Goal: Task Accomplishment & Management: Complete application form

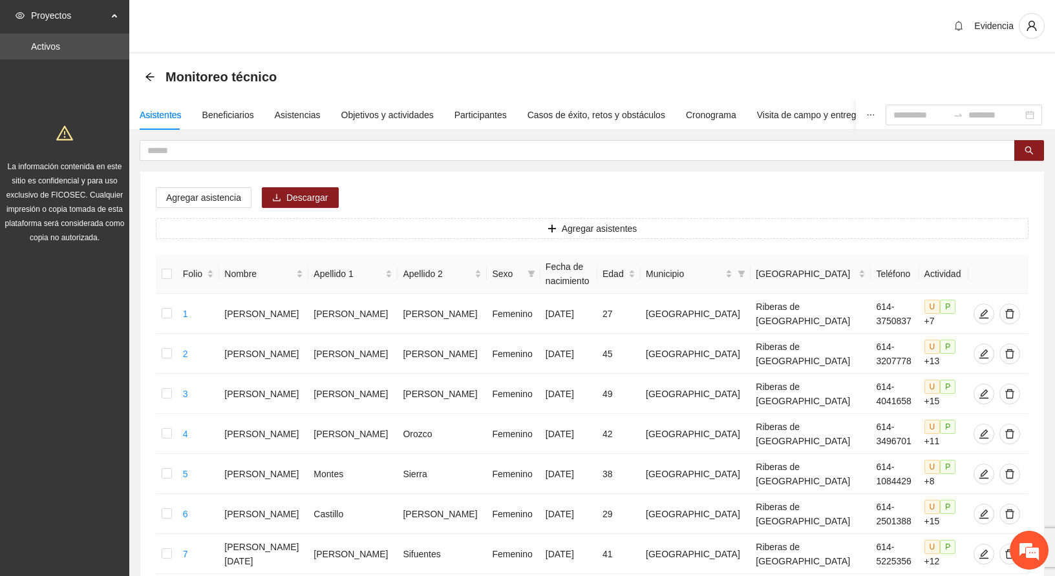
click at [413, 16] on div "Evidencia" at bounding box center [591, 27] width 925 height 54
click at [384, 114] on div "Objetivos y actividades" at bounding box center [387, 115] width 92 height 14
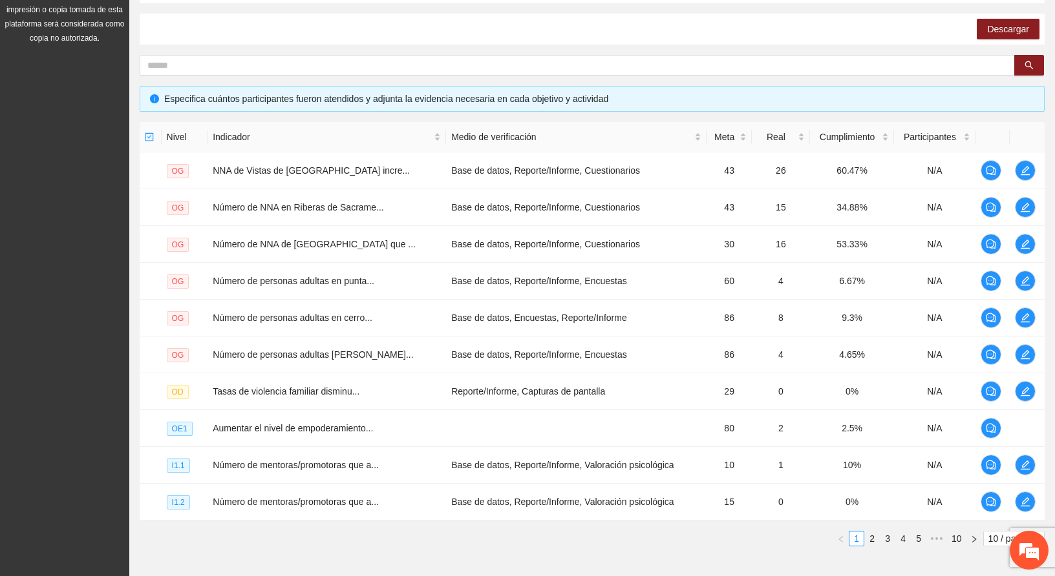
scroll to position [272, 0]
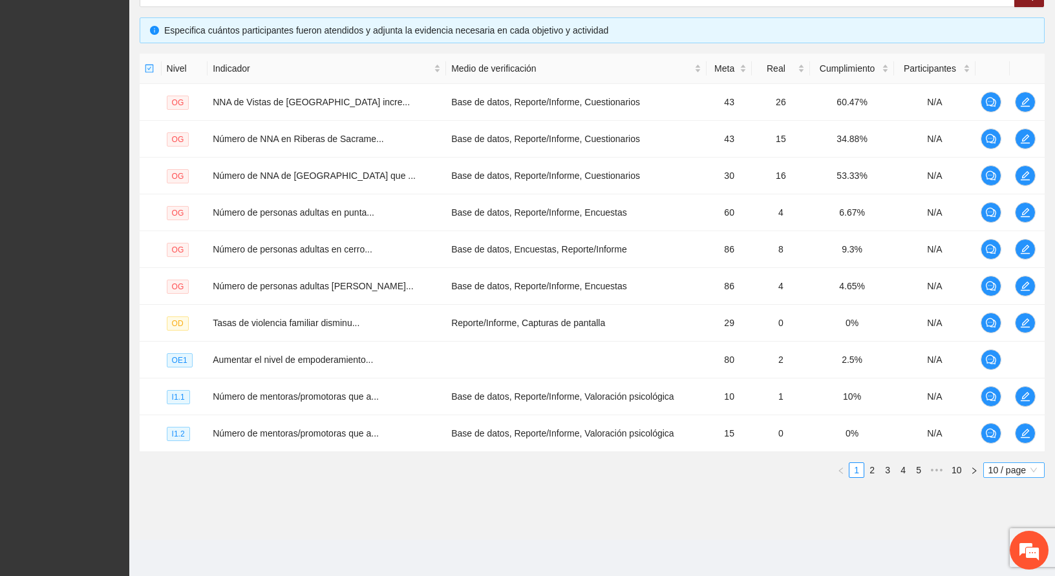
click at [1013, 468] on span "10 / page" at bounding box center [1013, 470] width 51 height 14
click at [995, 553] on div "100 / page" at bounding box center [1014, 556] width 47 height 14
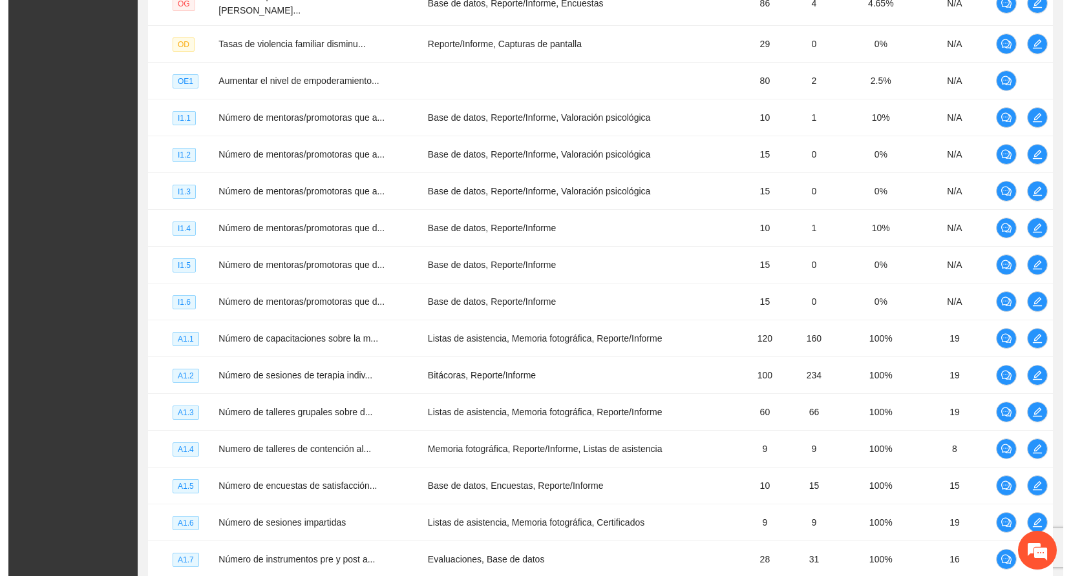
scroll to position [861, 0]
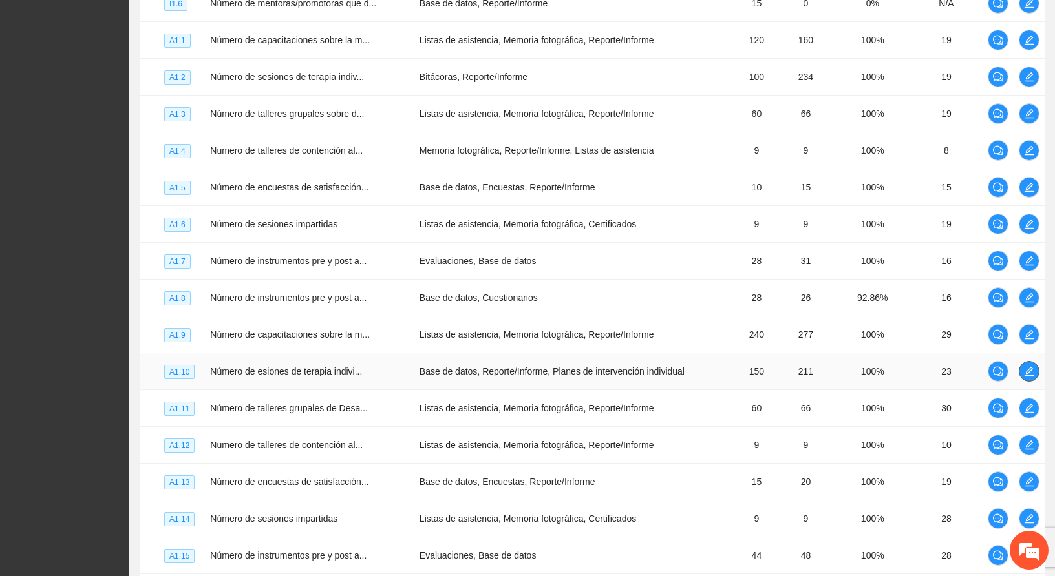
click at [1025, 361] on button "button" at bounding box center [1028, 371] width 21 height 21
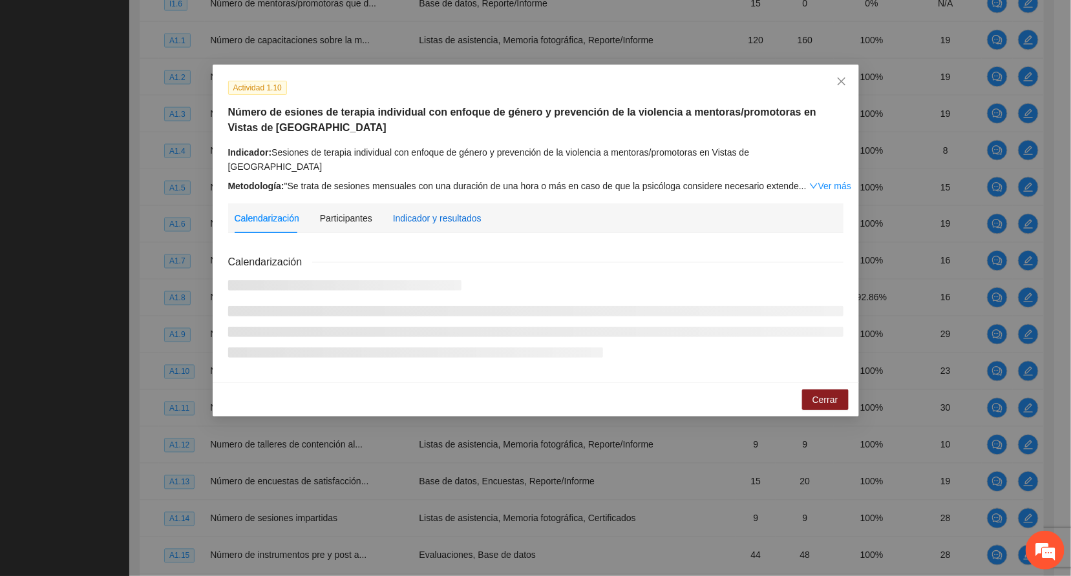
click at [423, 211] on div "Indicador y resultados" at bounding box center [437, 218] width 89 height 14
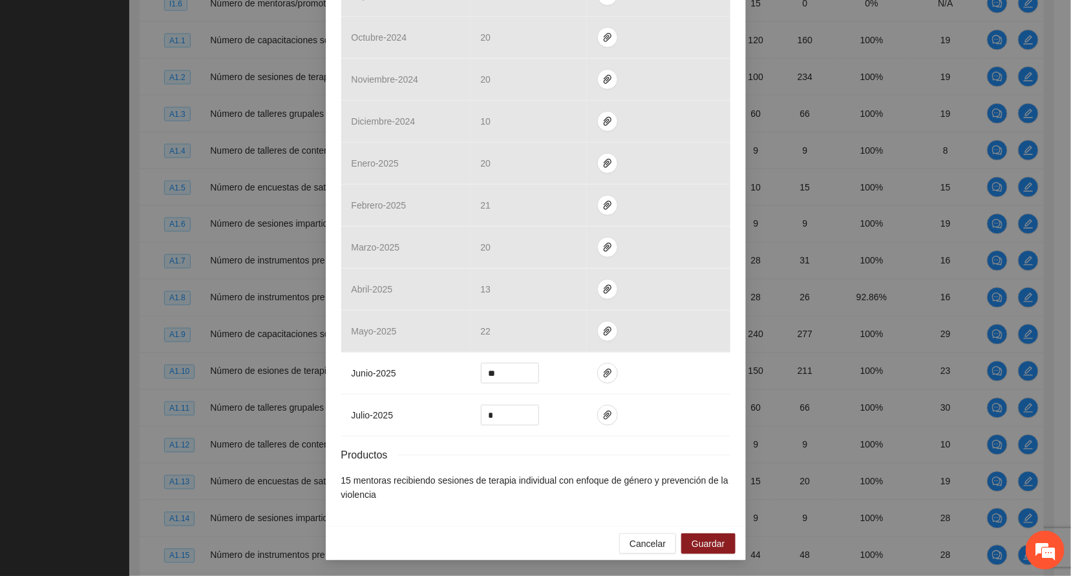
scroll to position [439, 0]
click at [602, 368] on icon "paper-clip" at bounding box center [607, 373] width 10 height 10
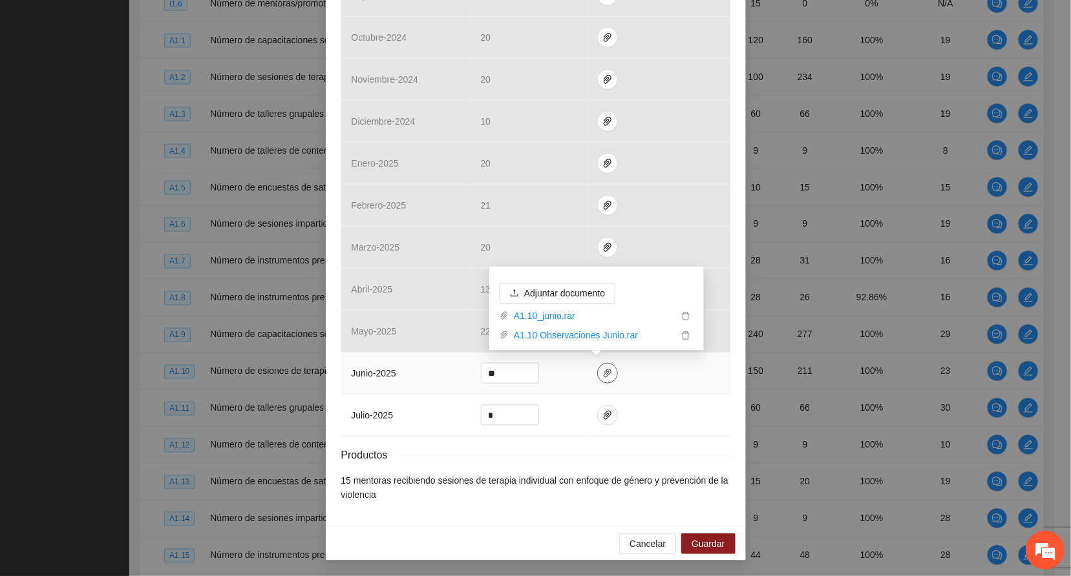
click at [602, 368] on icon "paper-clip" at bounding box center [607, 373] width 10 height 10
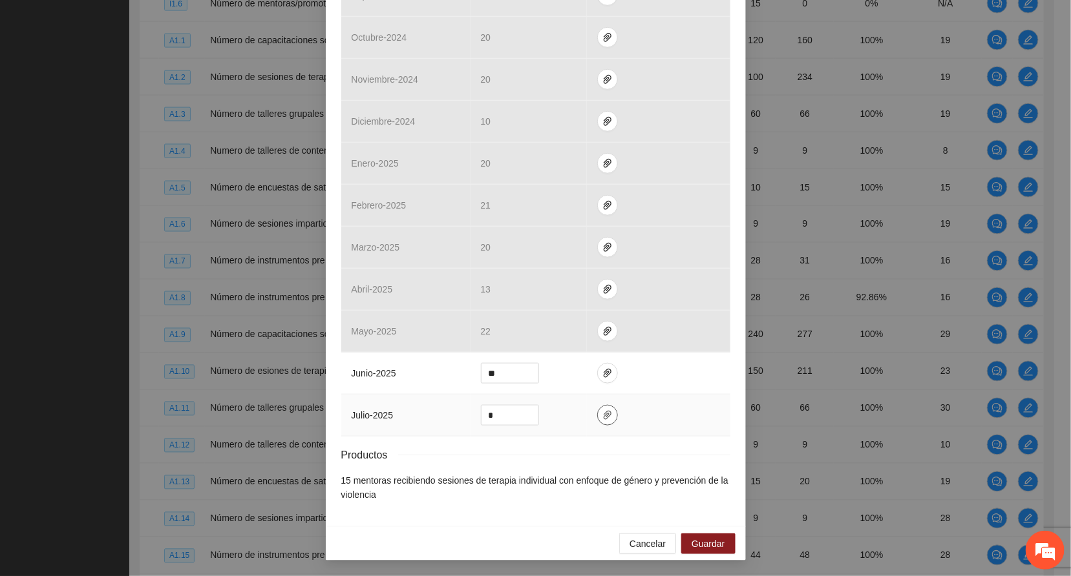
click at [602, 415] on icon "paper-clip" at bounding box center [607, 415] width 10 height 10
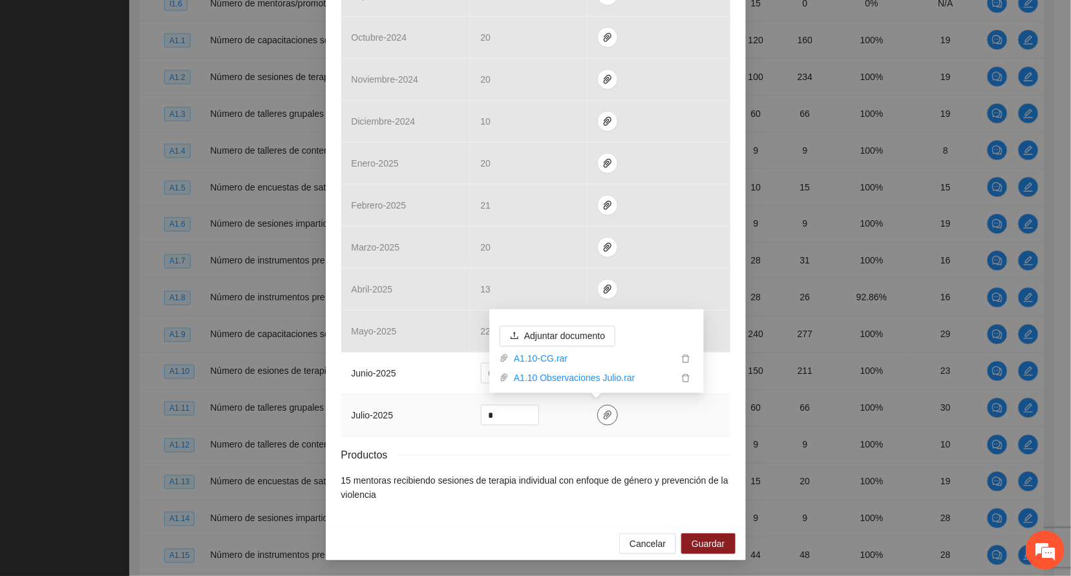
click at [602, 415] on icon "paper-clip" at bounding box center [607, 415] width 10 height 10
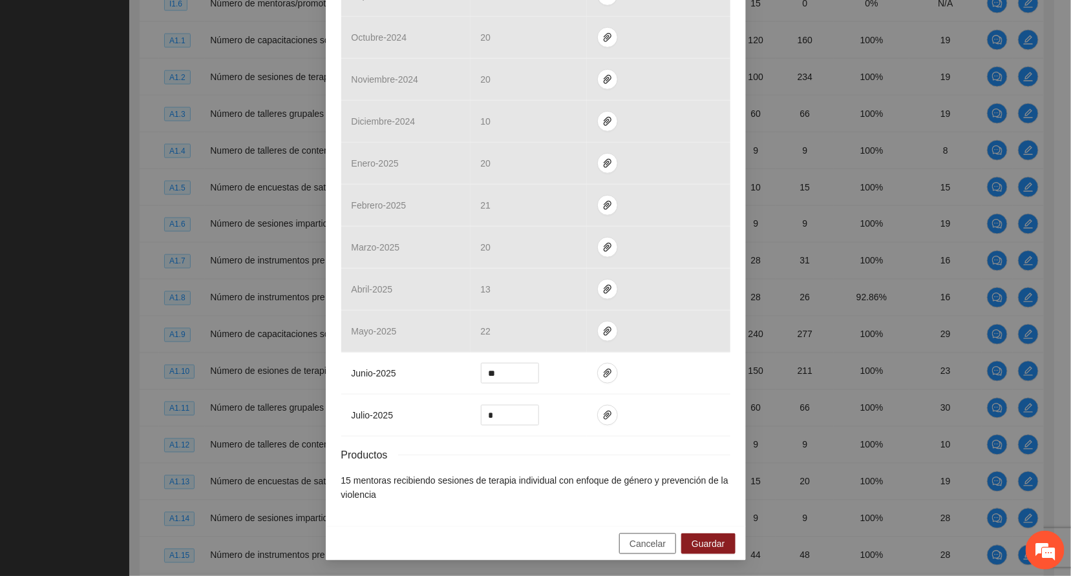
click at [646, 539] on span "Cancelar" at bounding box center [647, 544] width 36 height 14
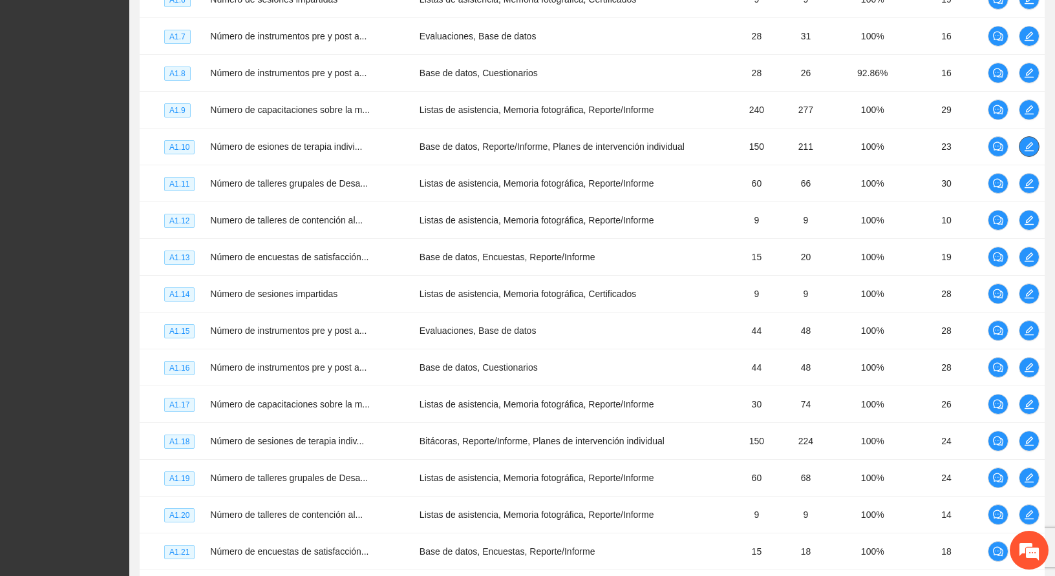
scroll to position [1109, 0]
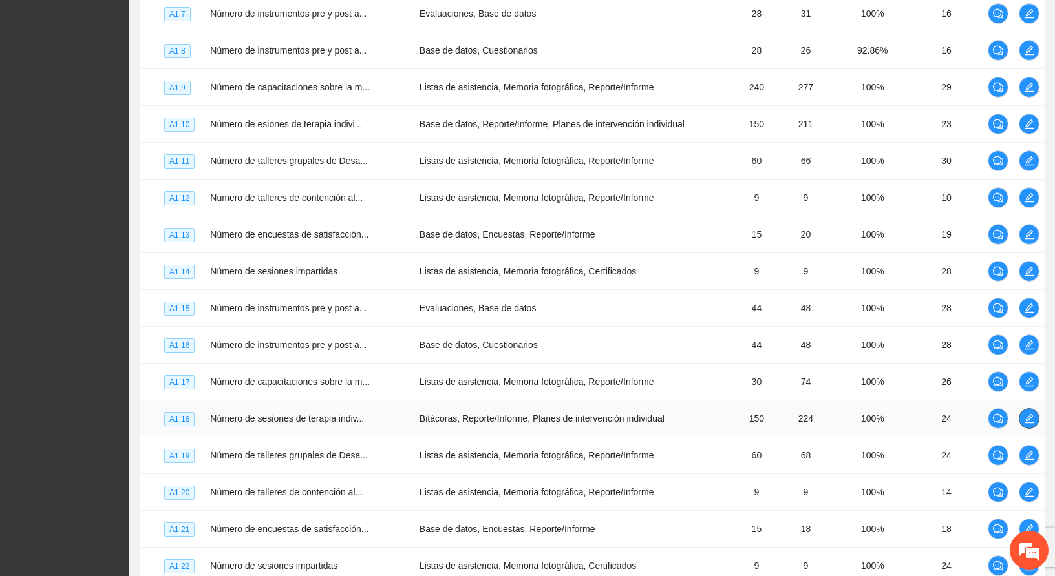
click at [1026, 414] on icon "edit" at bounding box center [1029, 419] width 10 height 10
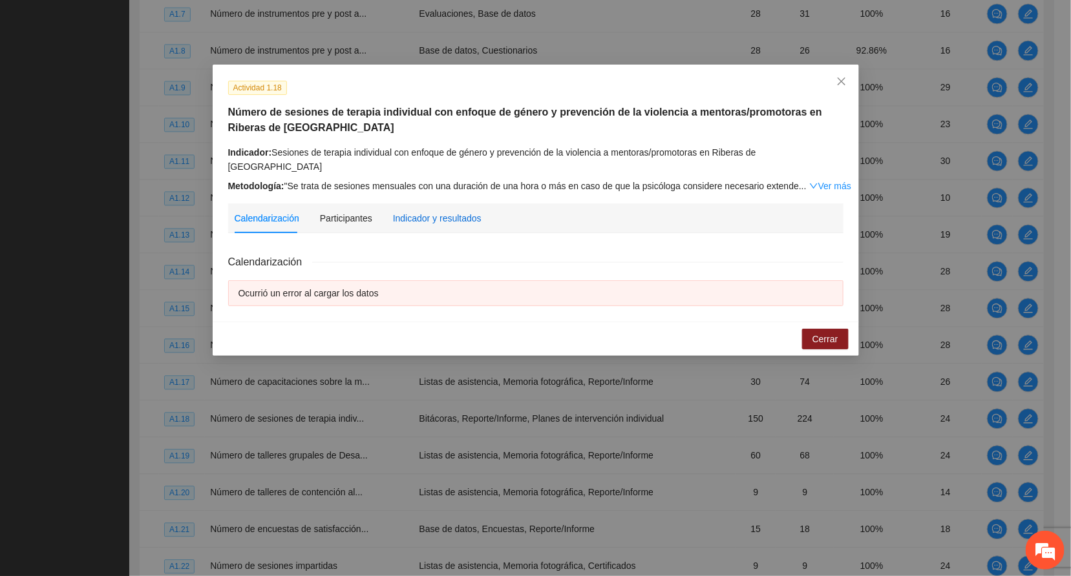
click at [445, 211] on div "Indicador y resultados" at bounding box center [437, 218] width 89 height 14
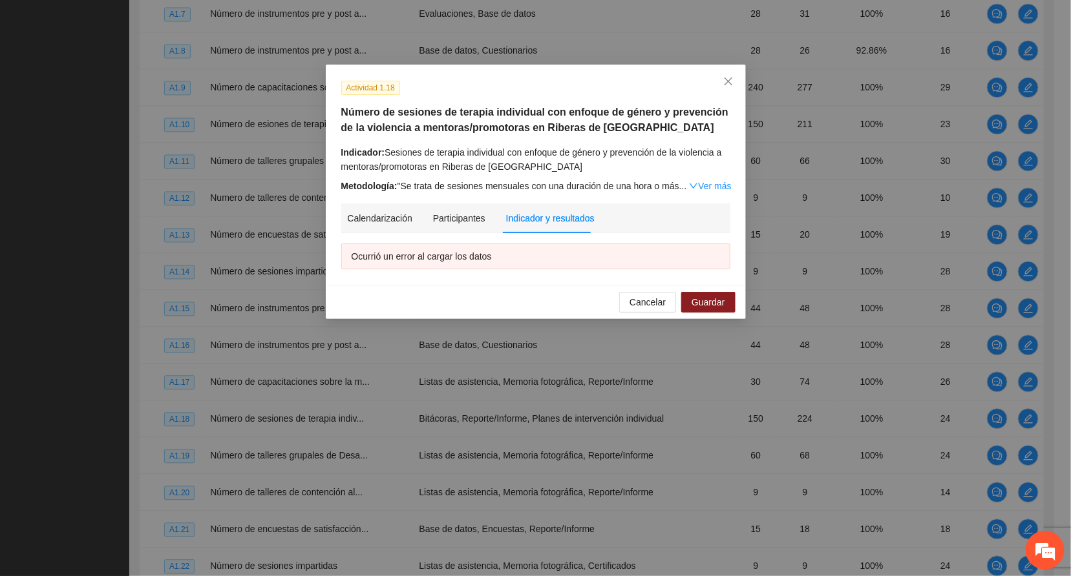
click at [530, 216] on div "Indicador y resultados" at bounding box center [550, 218] width 89 height 14
click at [729, 78] on icon "close" at bounding box center [728, 81] width 10 height 10
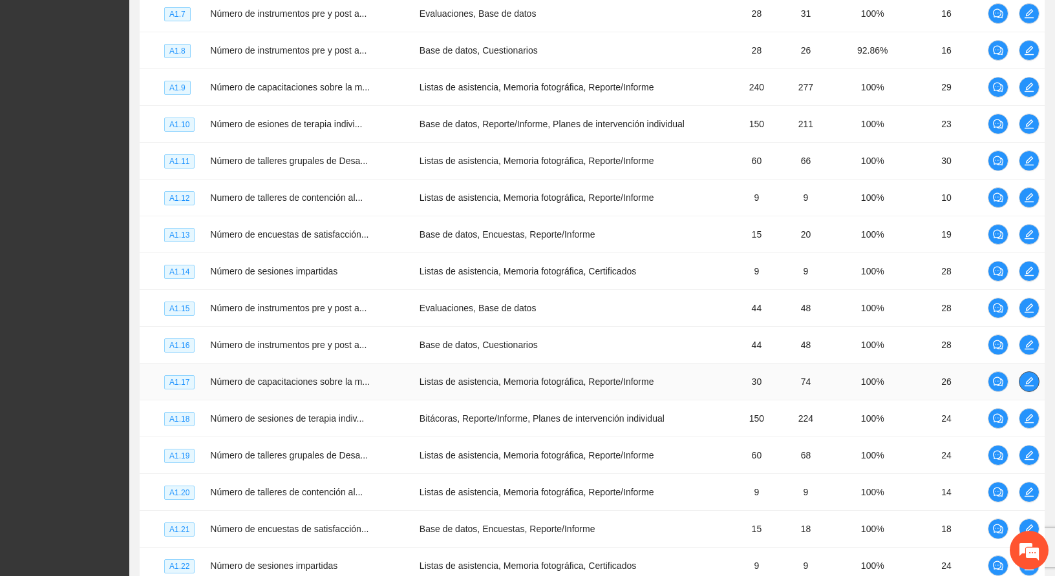
click at [1025, 377] on icon "edit" at bounding box center [1029, 382] width 10 height 10
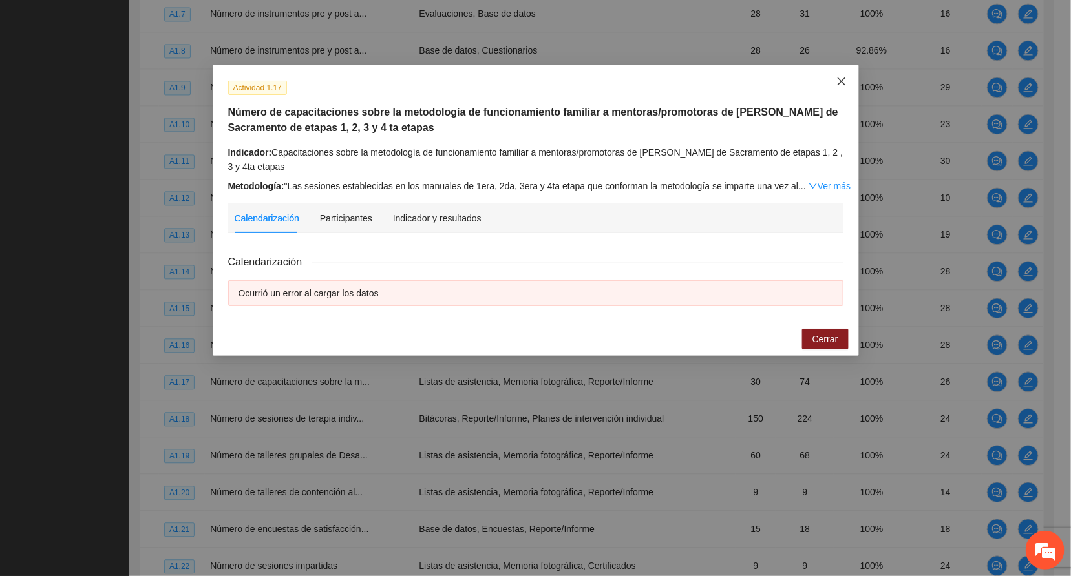
click at [832, 70] on span "Close" at bounding box center [841, 82] width 35 height 35
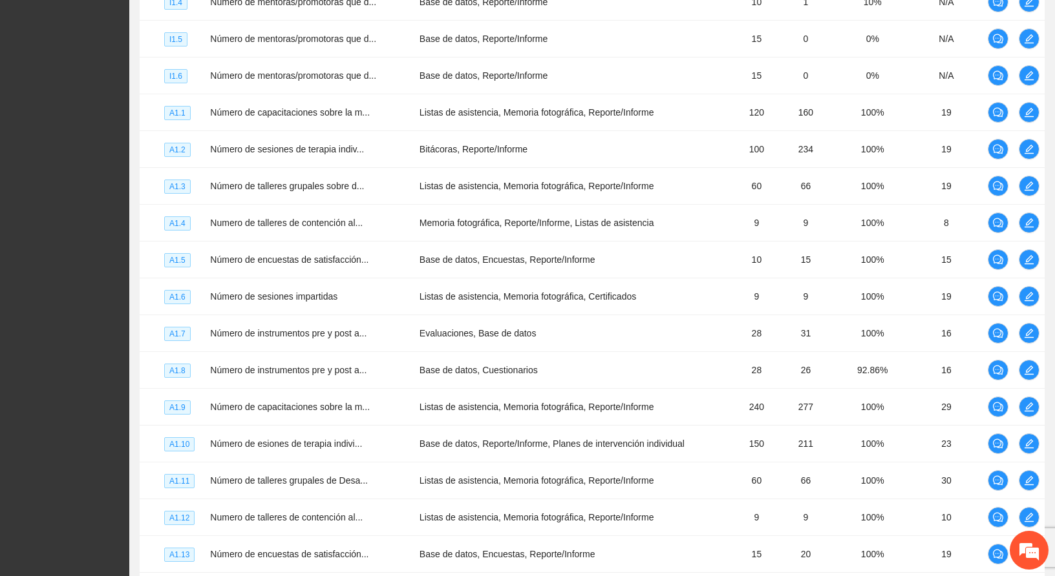
scroll to position [766, 0]
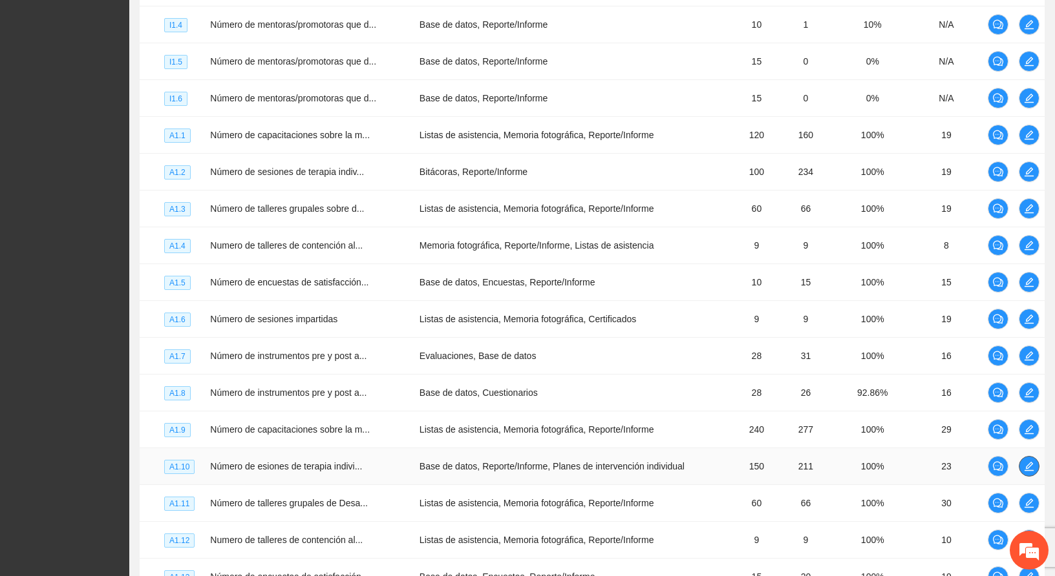
click at [1025, 461] on icon "edit" at bounding box center [1029, 466] width 10 height 10
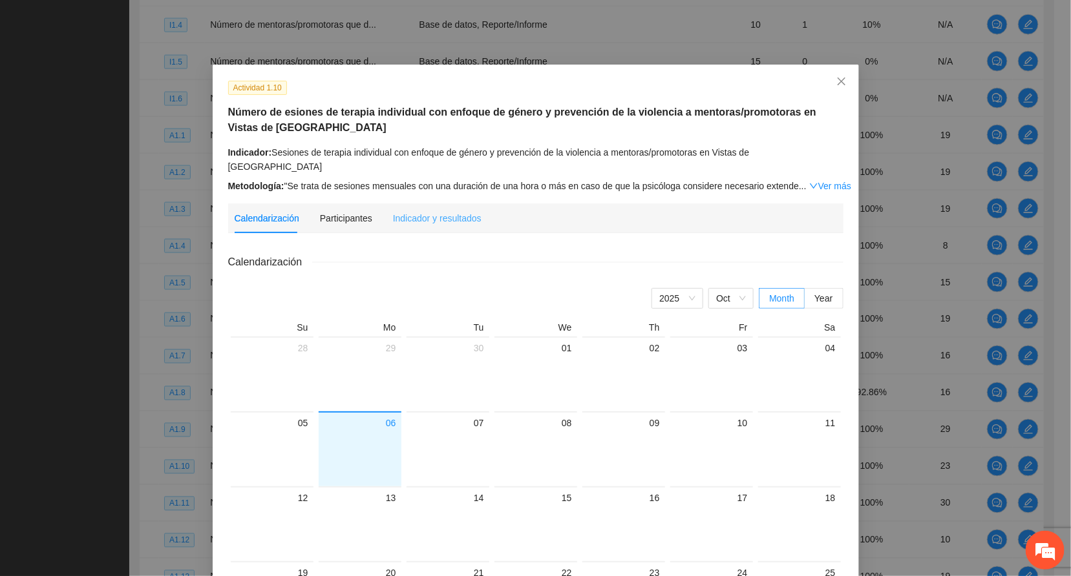
drag, startPoint x: 425, startPoint y: 188, endPoint x: 423, endPoint y: 196, distance: 8.0
click at [425, 189] on div "Actividad 1.10 Número de esiones de terapia individual con enfoque de género y …" at bounding box center [536, 436] width 646 height 742
click at [423, 211] on div "Indicador y resultados" at bounding box center [437, 218] width 89 height 14
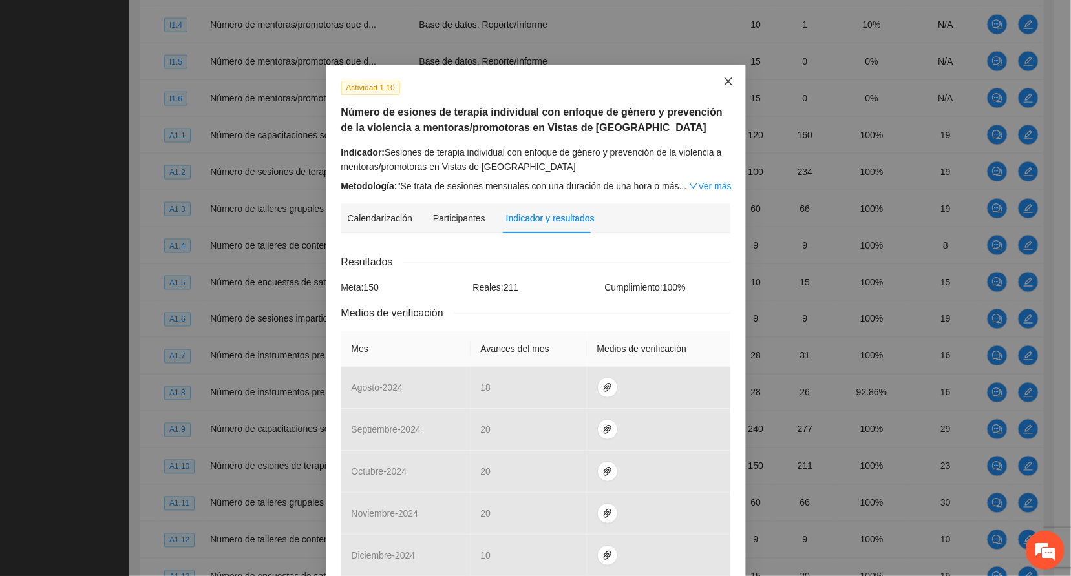
click at [723, 76] on span "Close" at bounding box center [728, 82] width 35 height 35
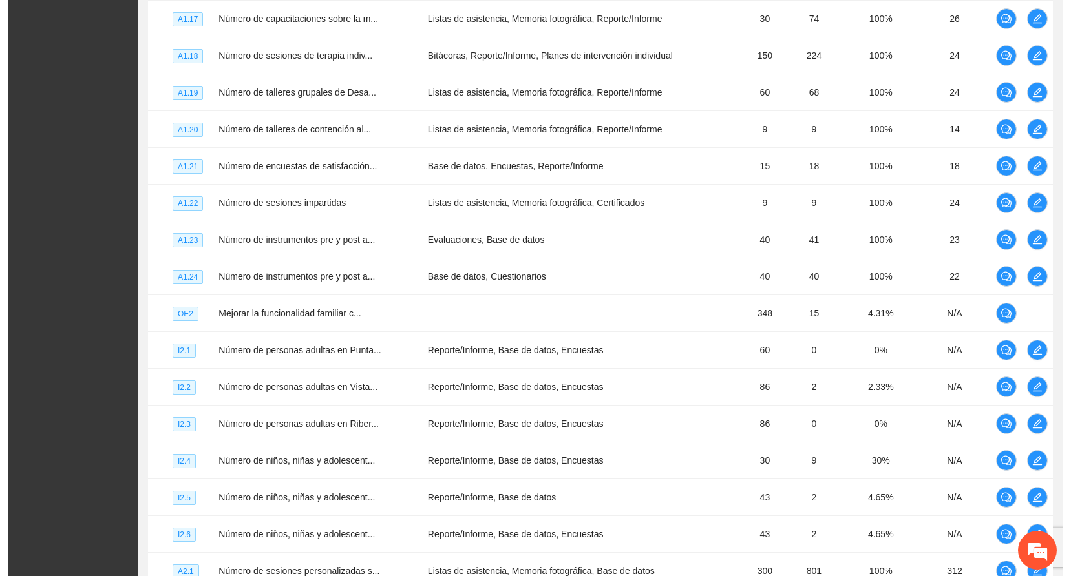
scroll to position [1429, 0]
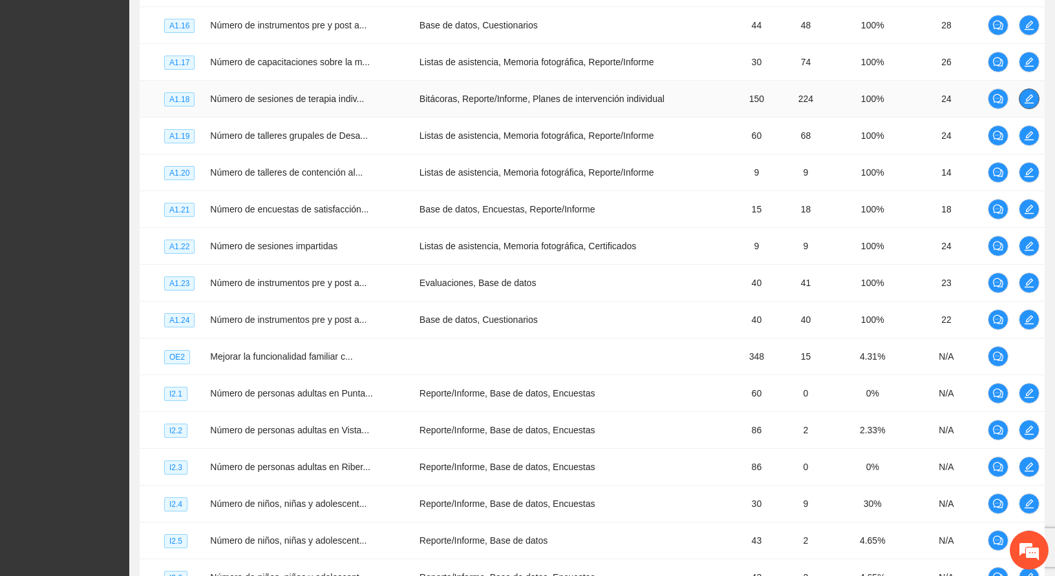
click at [1026, 94] on icon "edit" at bounding box center [1028, 98] width 9 height 9
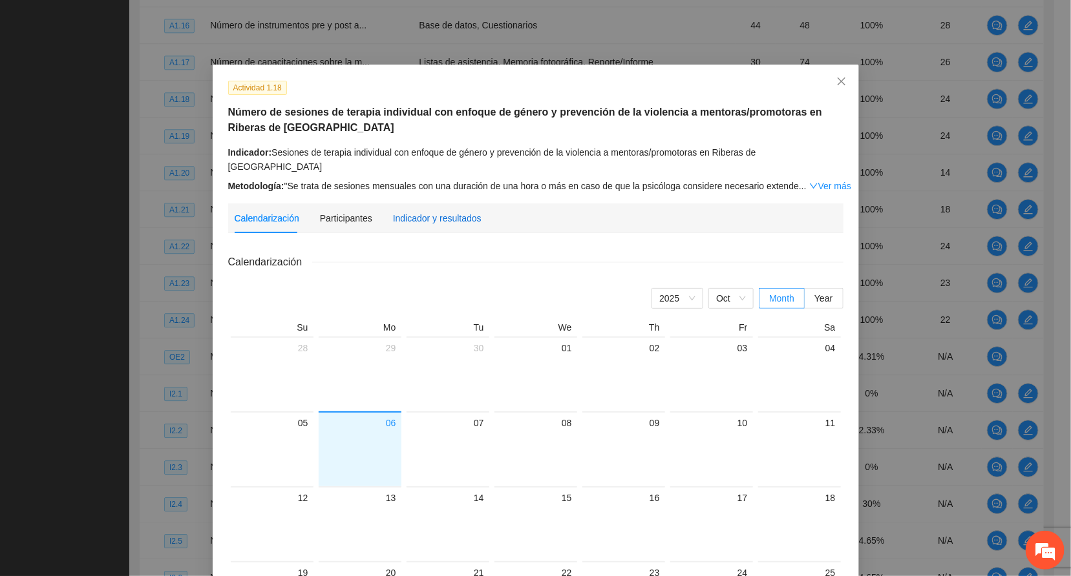
click at [426, 211] on div "Indicador y resultados" at bounding box center [437, 218] width 89 height 14
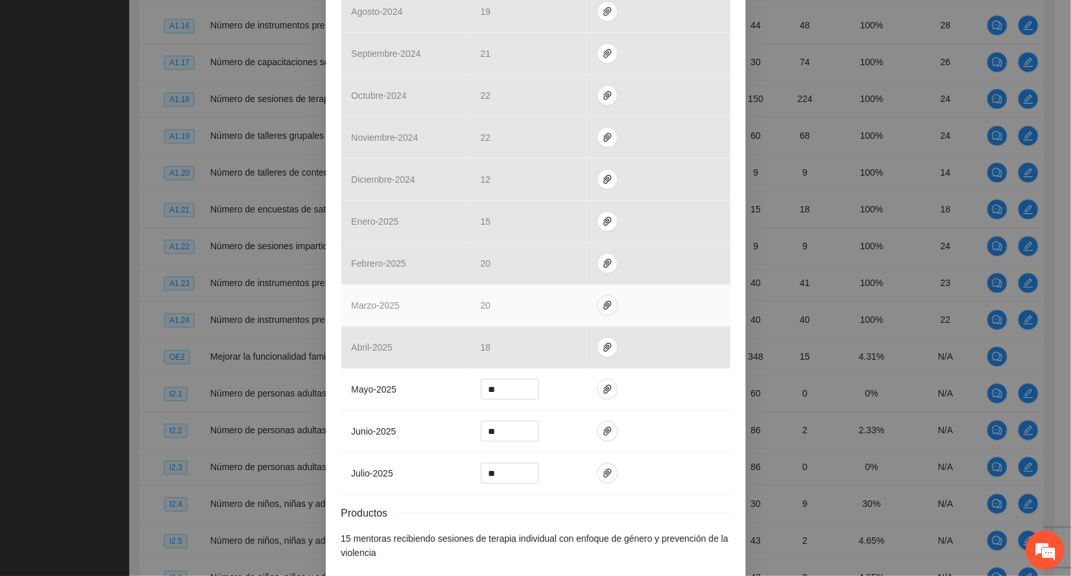
scroll to position [388, 0]
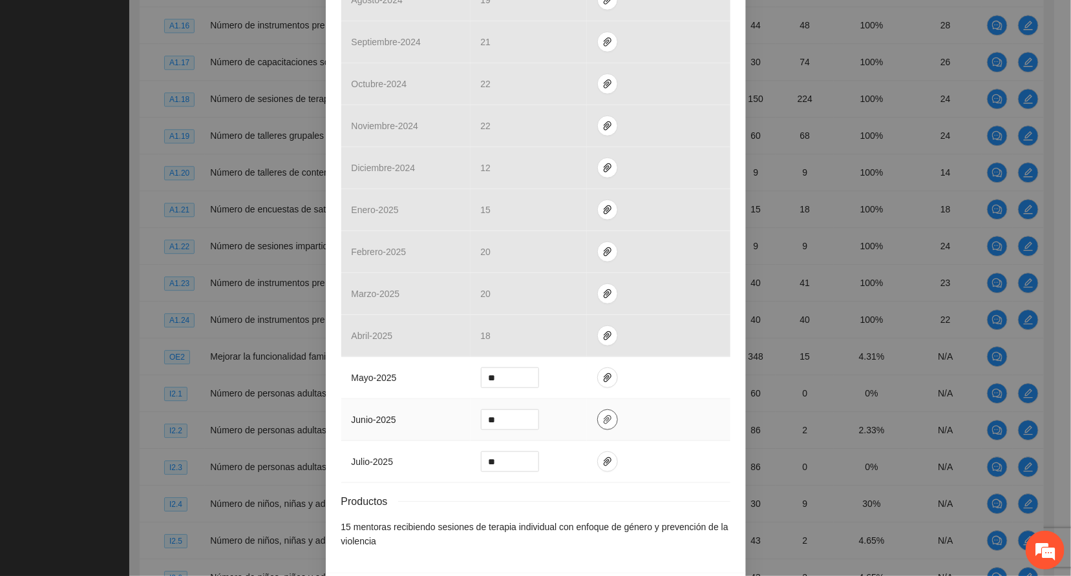
click at [597, 417] on button "button" at bounding box center [607, 420] width 21 height 21
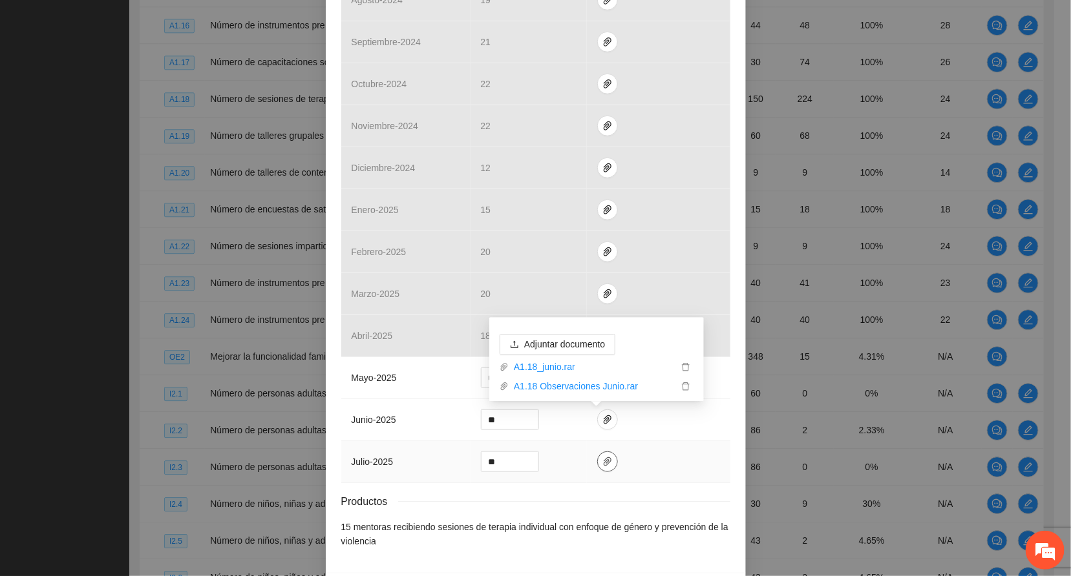
click at [604, 463] on icon "paper-clip" at bounding box center [608, 461] width 8 height 9
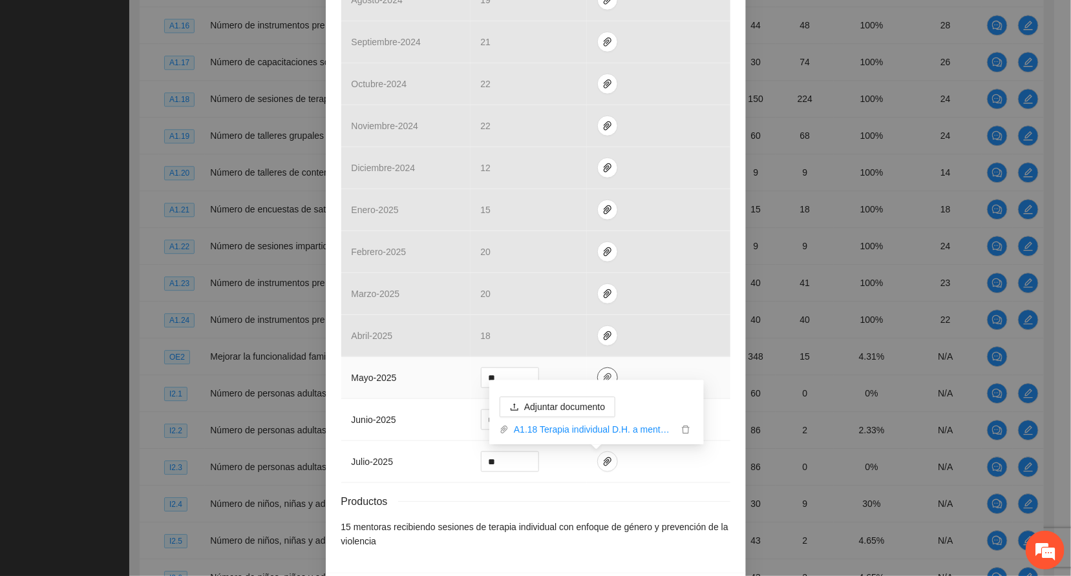
click at [597, 373] on button "button" at bounding box center [607, 378] width 21 height 21
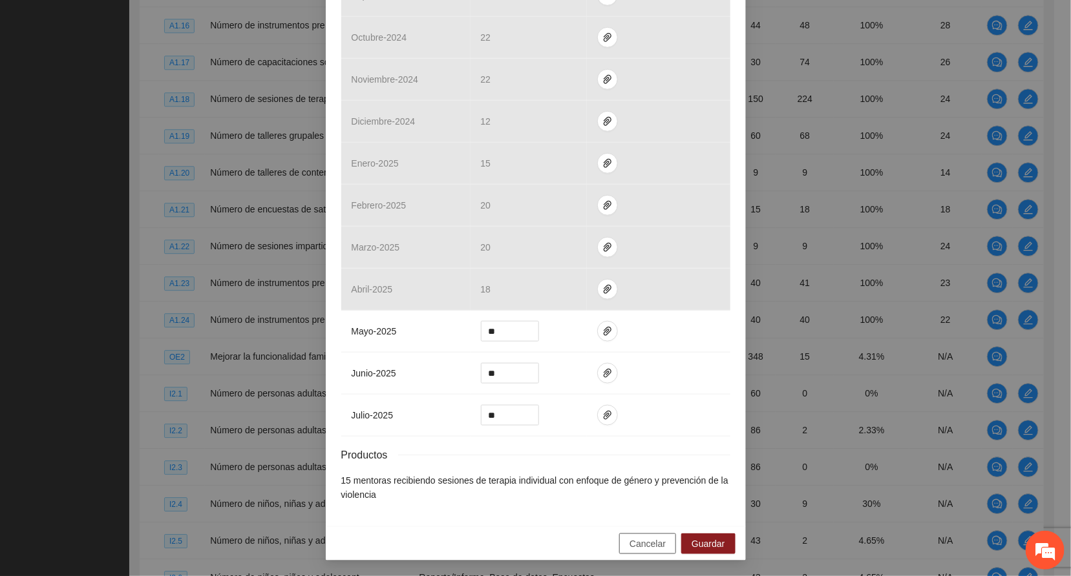
click at [651, 547] on span "Cancelar" at bounding box center [647, 544] width 36 height 14
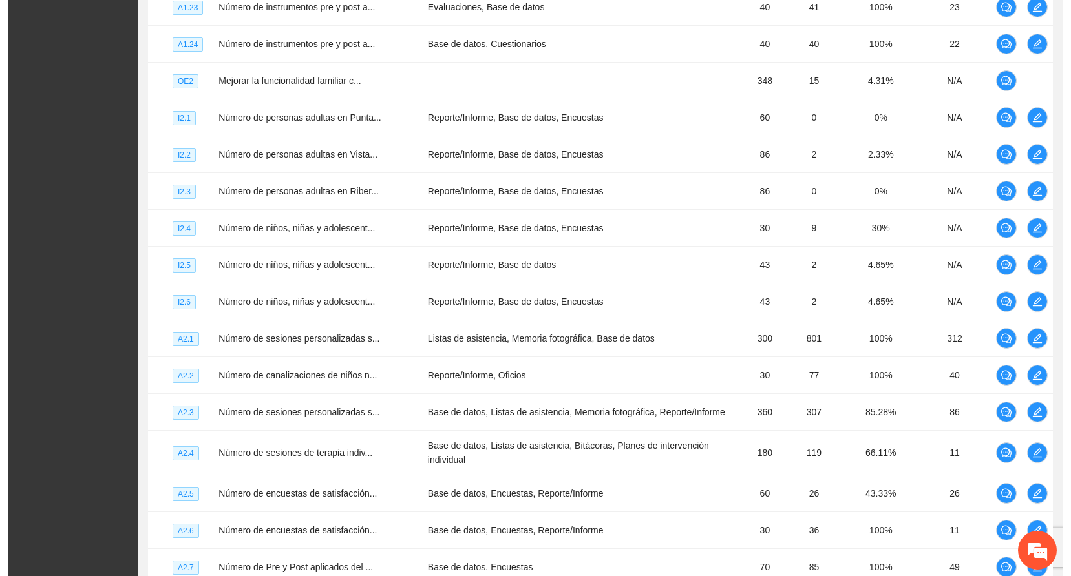
scroll to position [1755, 0]
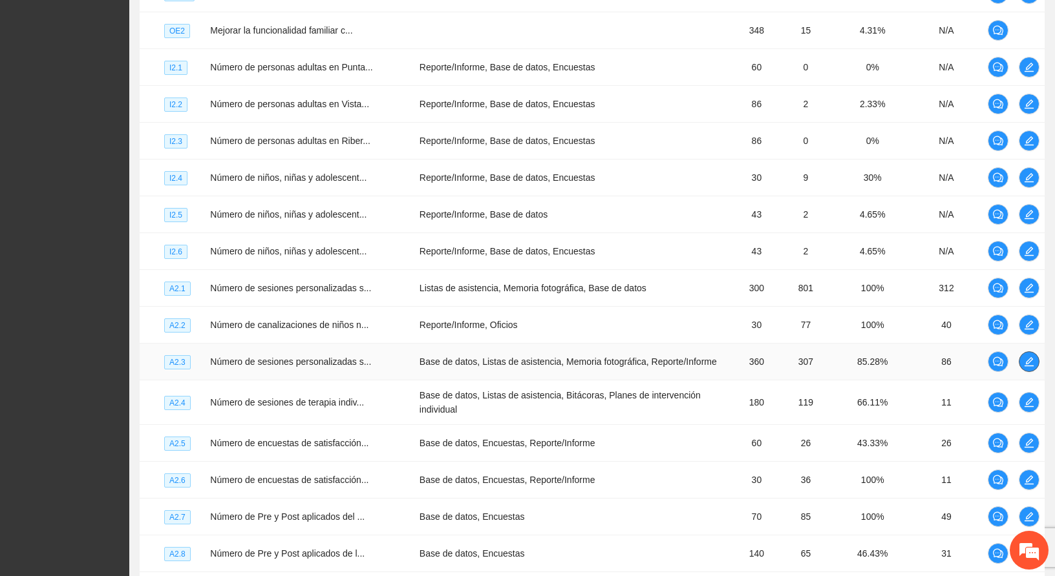
click at [1024, 363] on icon "edit" at bounding box center [1029, 362] width 10 height 10
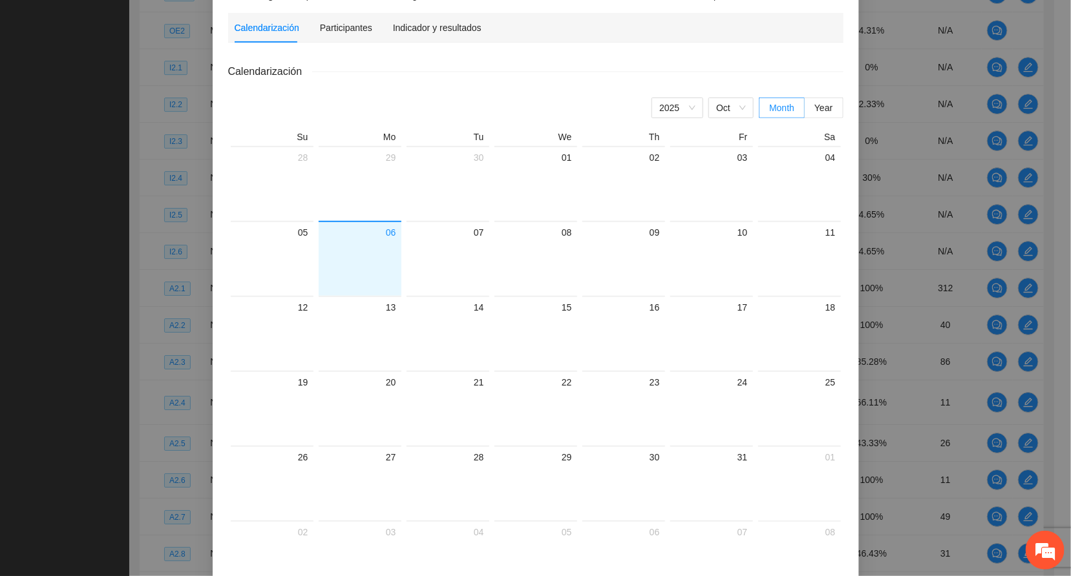
scroll to position [194, 0]
click at [435, 17] on div "Indicador y resultados" at bounding box center [437, 24] width 89 height 14
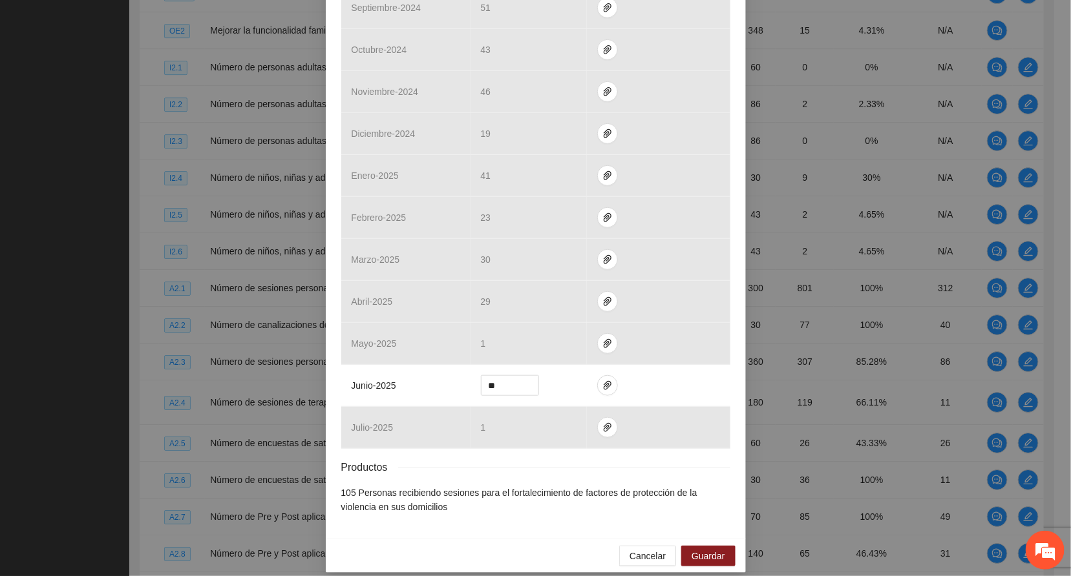
scroll to position [396, 0]
click at [604, 380] on span "paper-clip" at bounding box center [607, 385] width 19 height 10
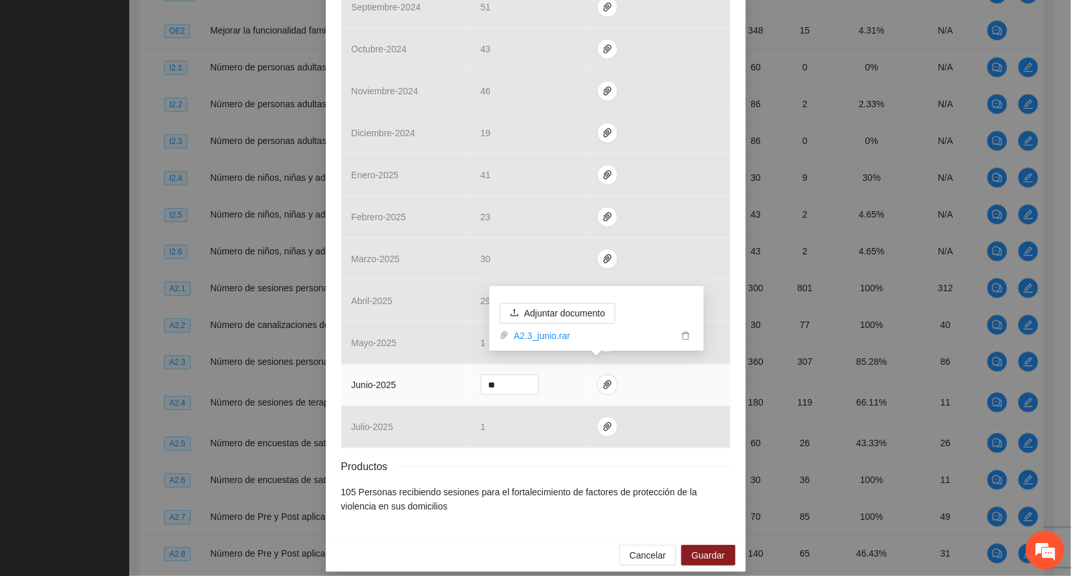
click at [660, 303] on div "Adjuntar documento A2.3_junio.rar" at bounding box center [596, 323] width 194 height 40
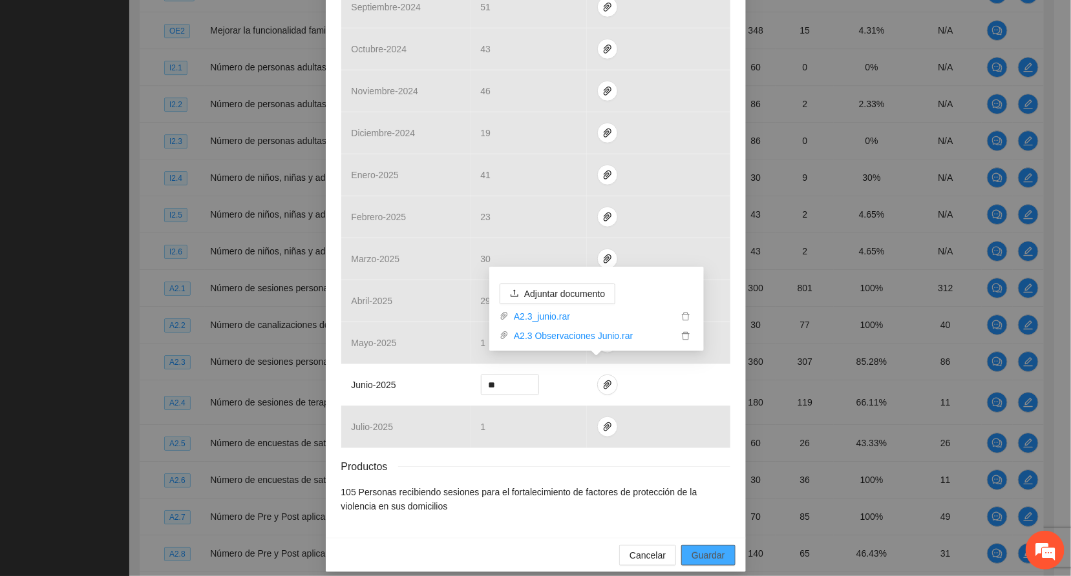
click at [698, 549] on span "Guardar" at bounding box center [707, 556] width 33 height 14
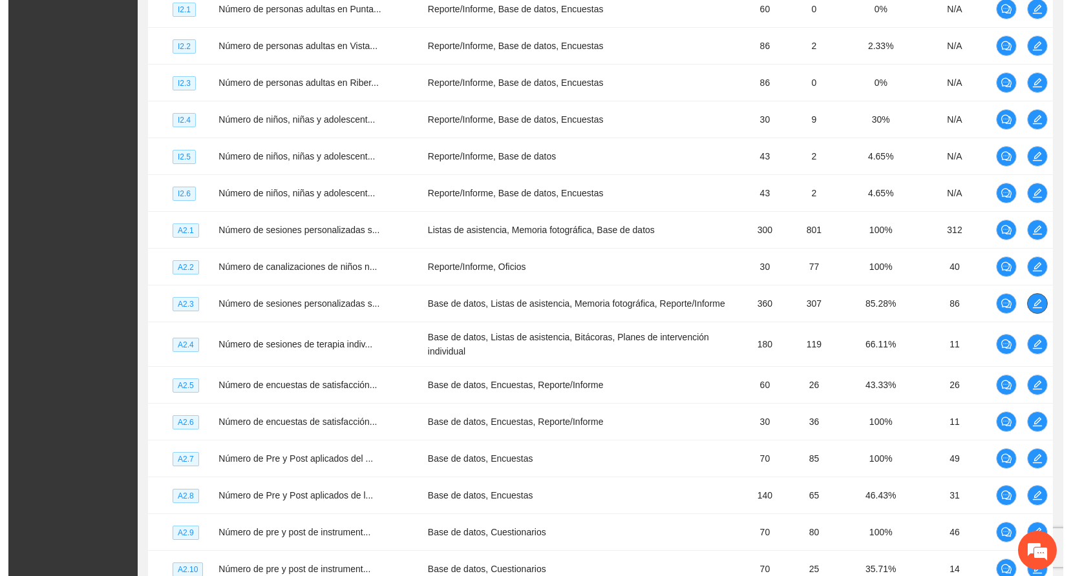
scroll to position [1828, 0]
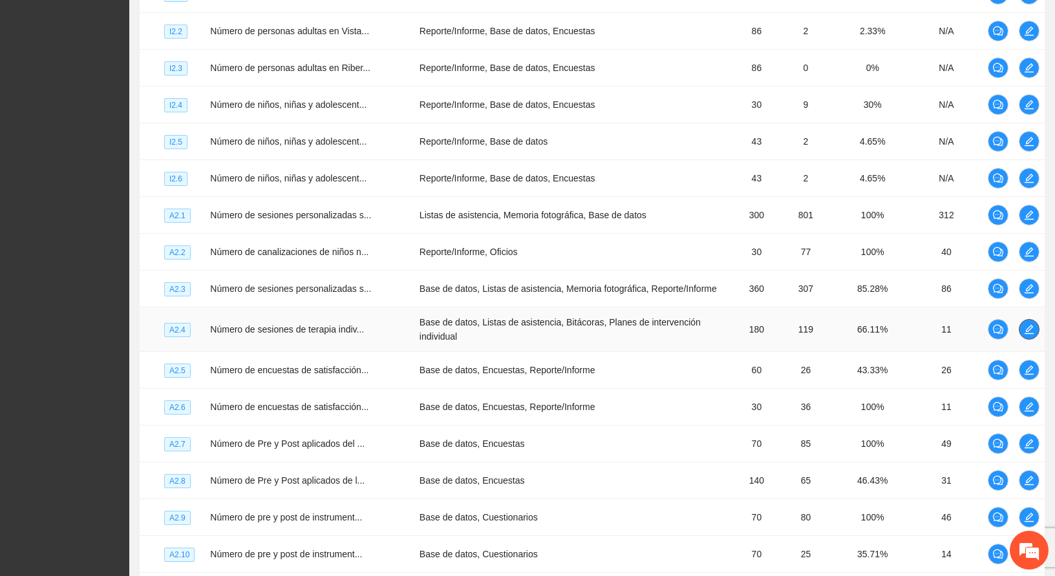
click at [1025, 326] on icon "edit" at bounding box center [1028, 329] width 9 height 9
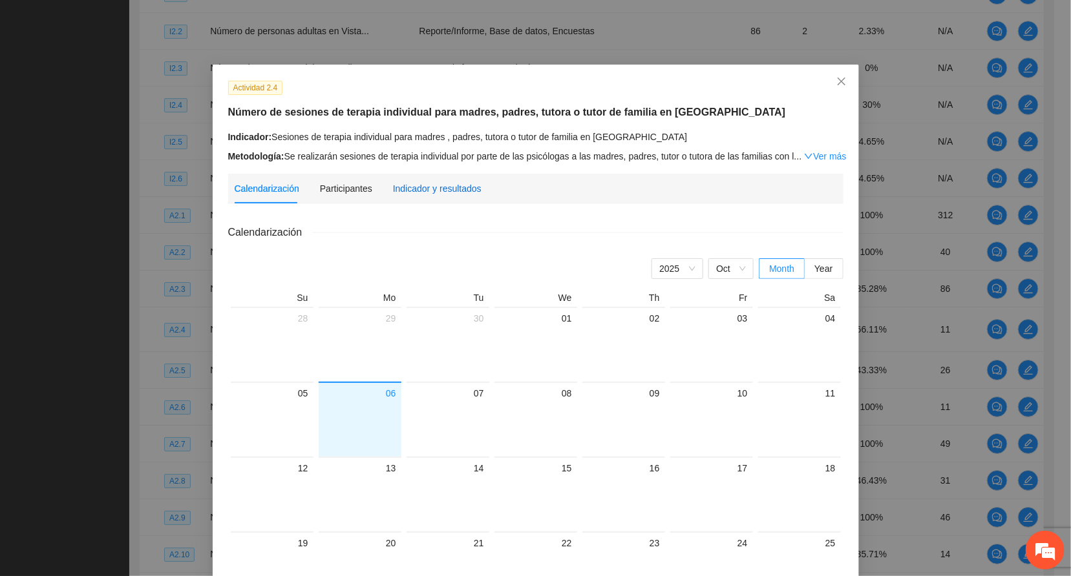
click at [403, 191] on div "Indicador y resultados" at bounding box center [437, 189] width 89 height 14
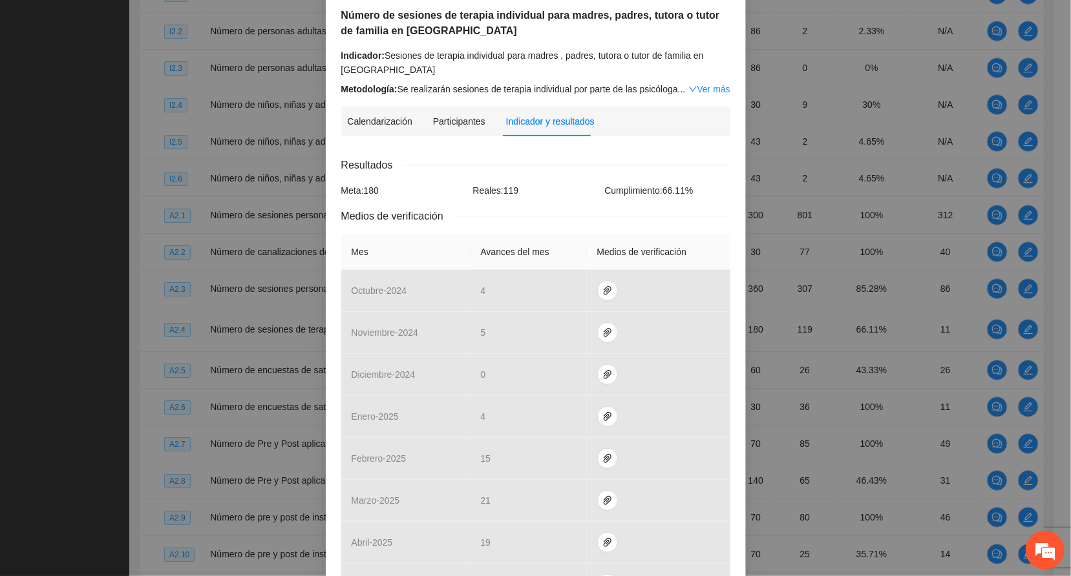
scroll to position [355, 0]
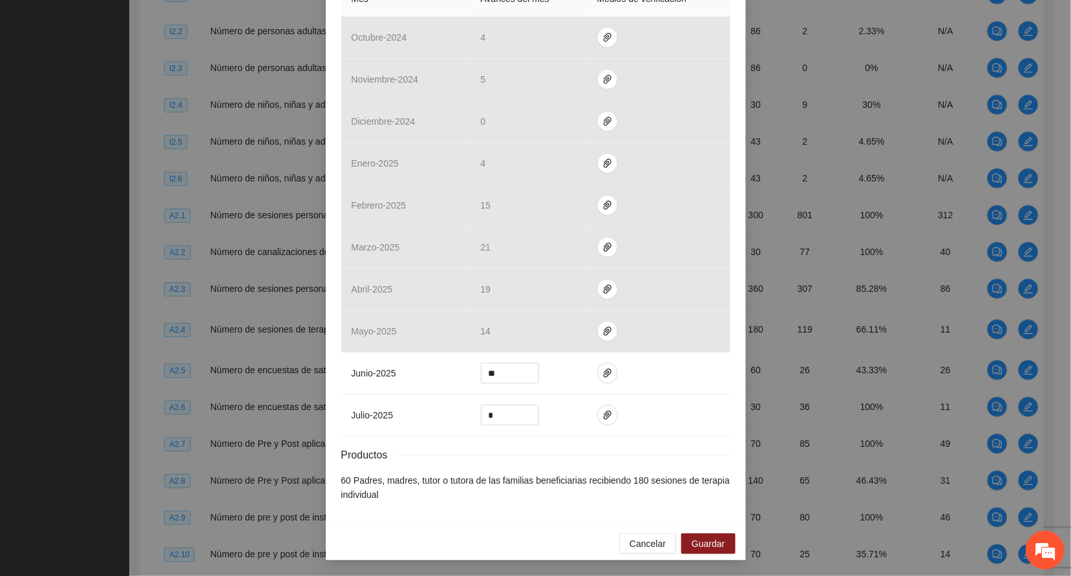
click at [731, 491] on div "Actividad 2.4 Número de sesiones de terapia individual para madres, padres, tut…" at bounding box center [536, 120] width 420 height 812
click at [597, 365] on button "button" at bounding box center [607, 373] width 21 height 21
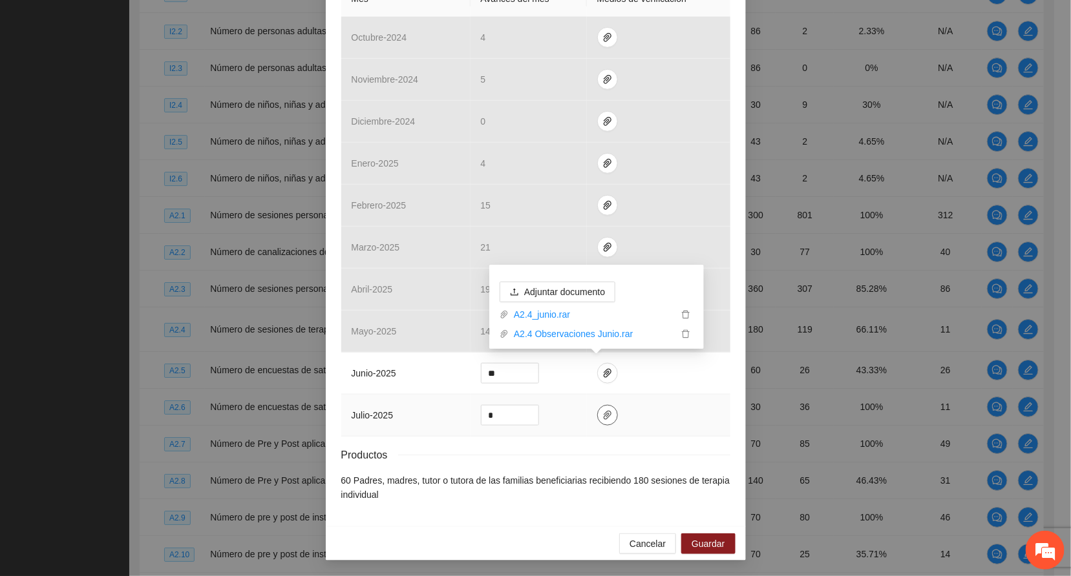
click at [602, 410] on icon "paper-clip" at bounding box center [607, 415] width 10 height 10
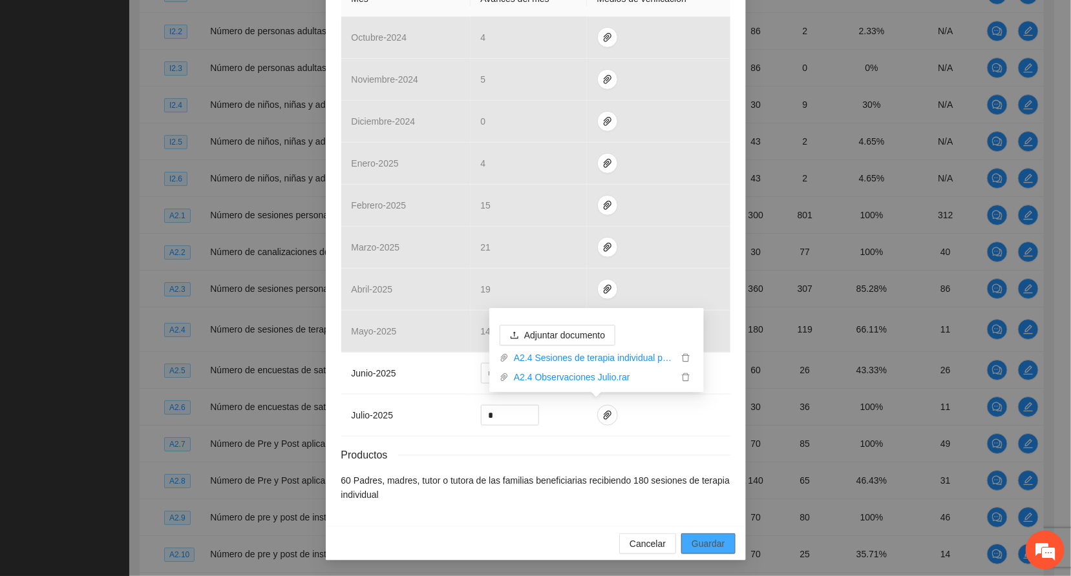
click at [695, 547] on span "Guardar" at bounding box center [707, 544] width 33 height 14
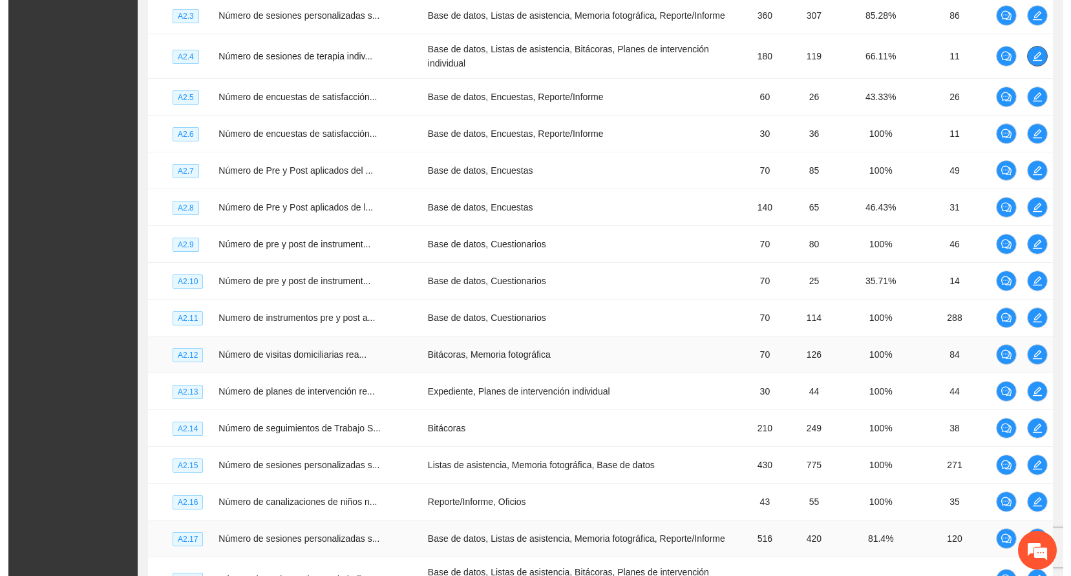
scroll to position [2216, 0]
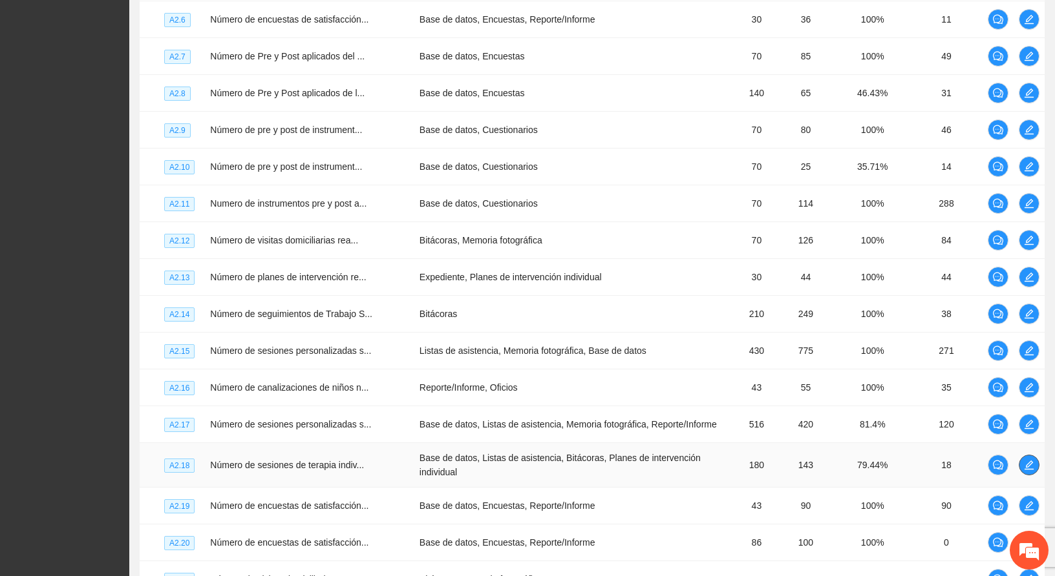
click at [1026, 460] on icon "edit" at bounding box center [1029, 465] width 10 height 10
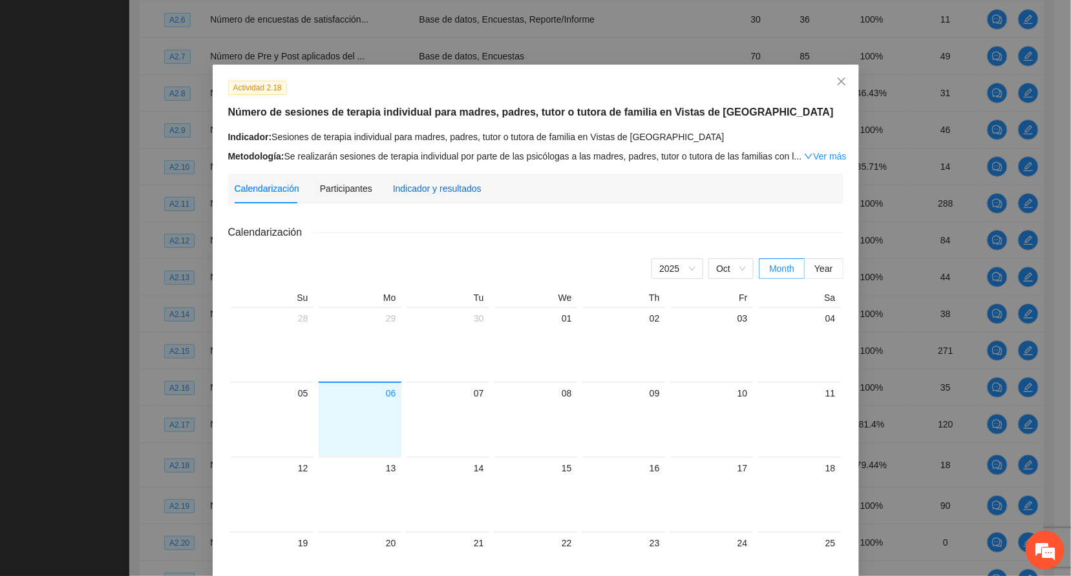
click at [438, 185] on div "Indicador y resultados" at bounding box center [437, 189] width 89 height 14
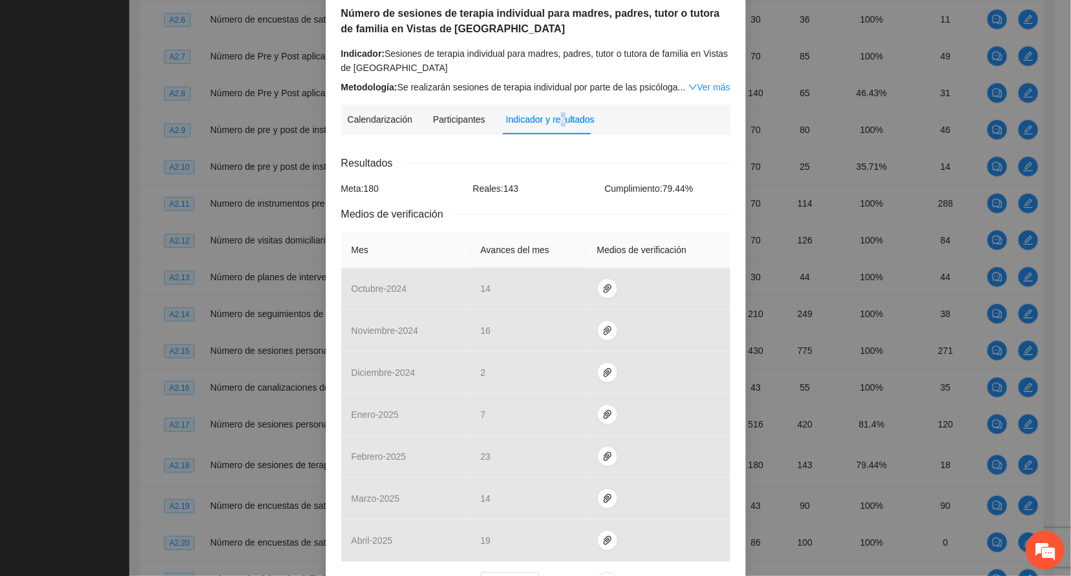
scroll to position [291, 0]
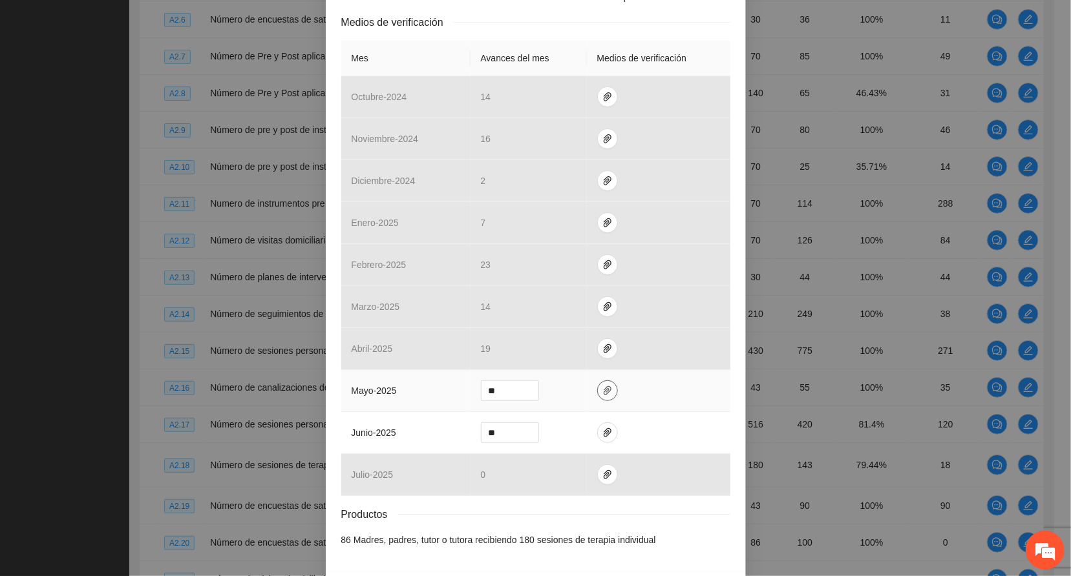
click at [604, 390] on icon "paper-clip" at bounding box center [608, 390] width 8 height 9
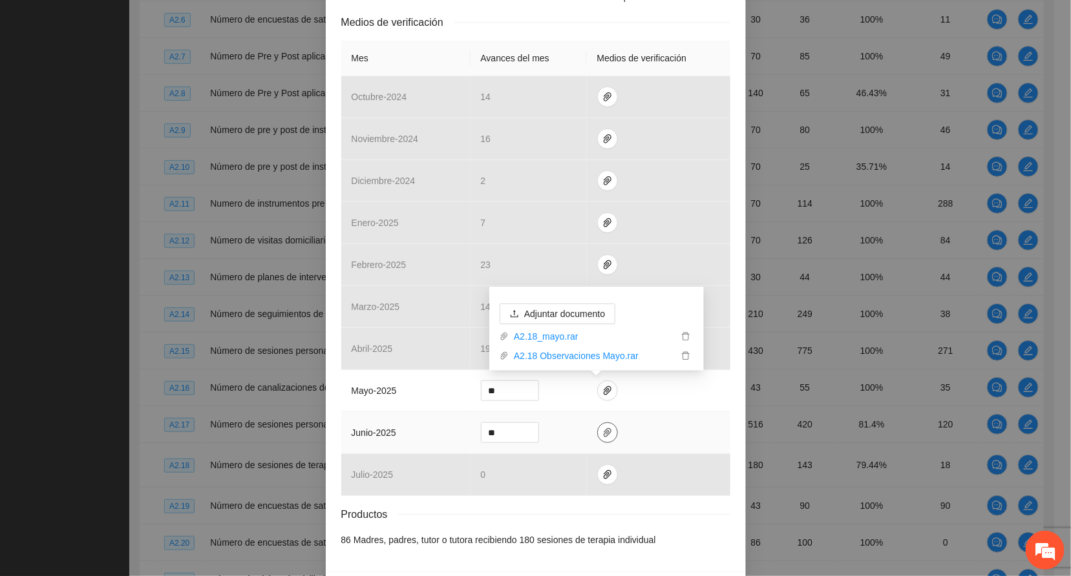
click at [602, 437] on icon "paper-clip" at bounding box center [607, 433] width 10 height 10
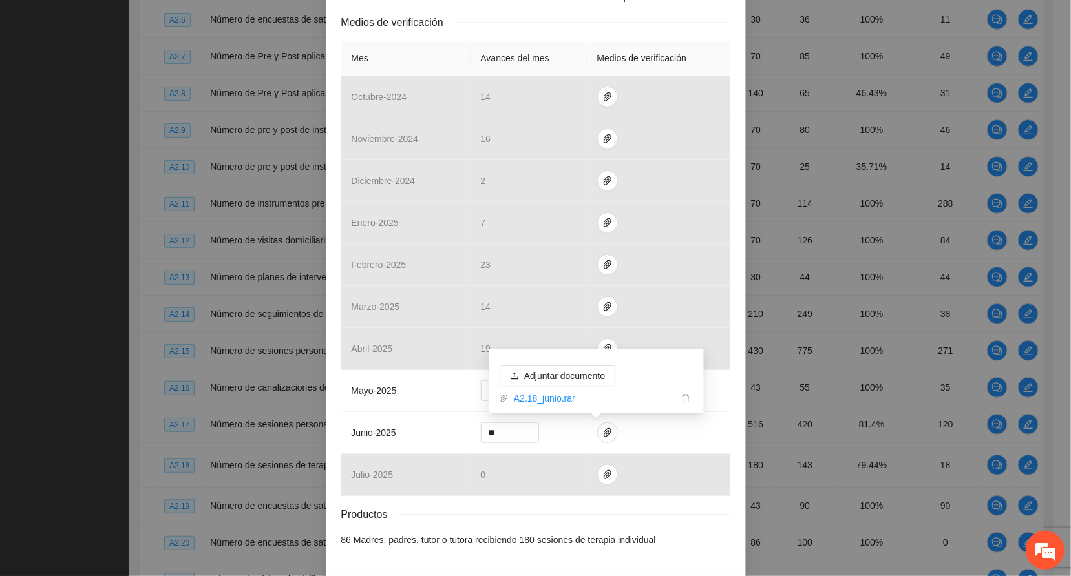
click at [733, 148] on div "Actividad 2.18 Número de sesiones de terapia individual para madres, padres, tu…" at bounding box center [536, 173] width 420 height 798
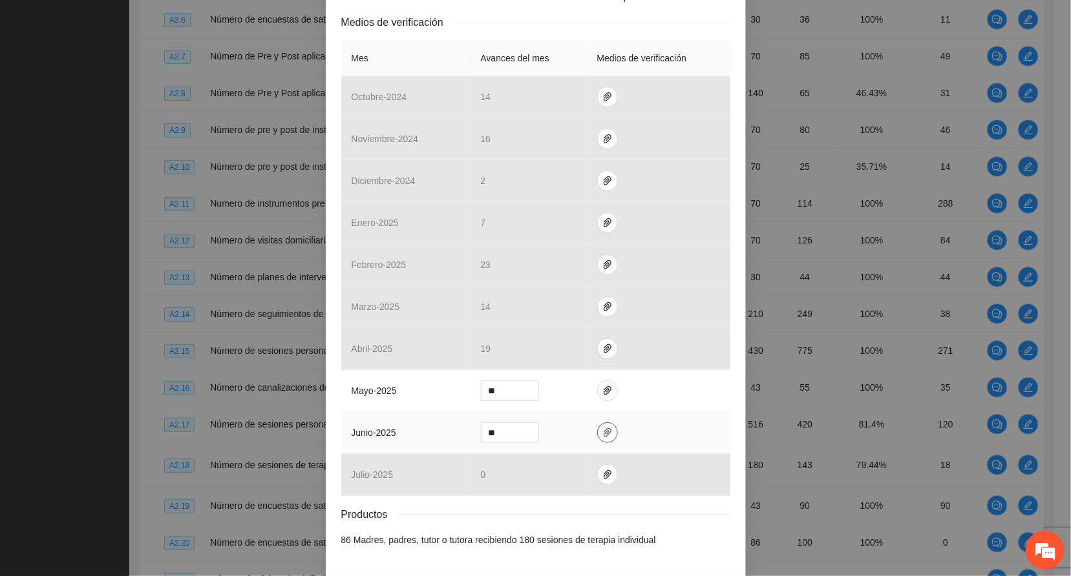
click at [602, 438] on span "paper-clip" at bounding box center [607, 433] width 19 height 10
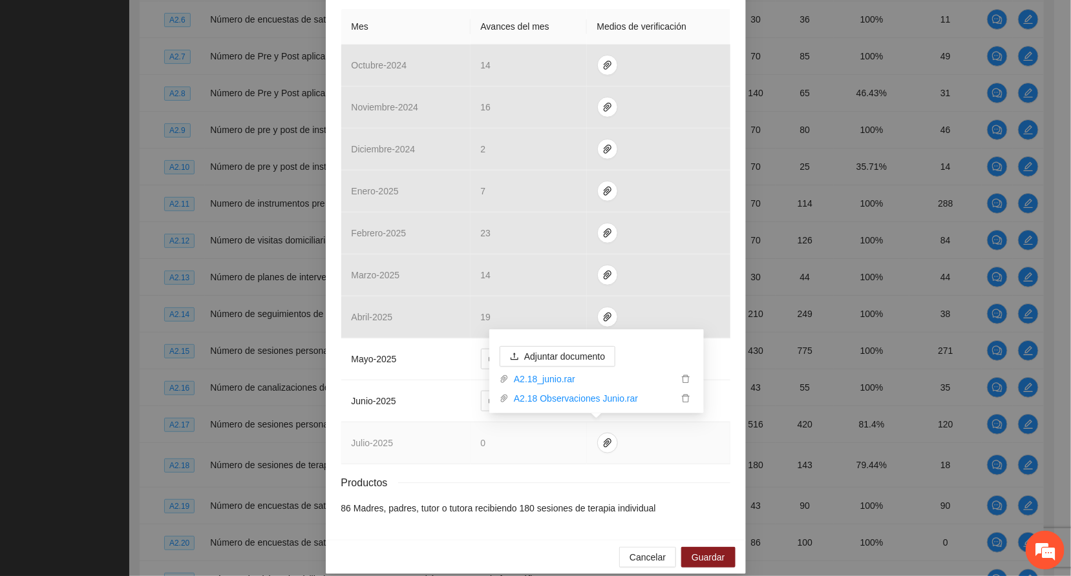
scroll to position [340, 0]
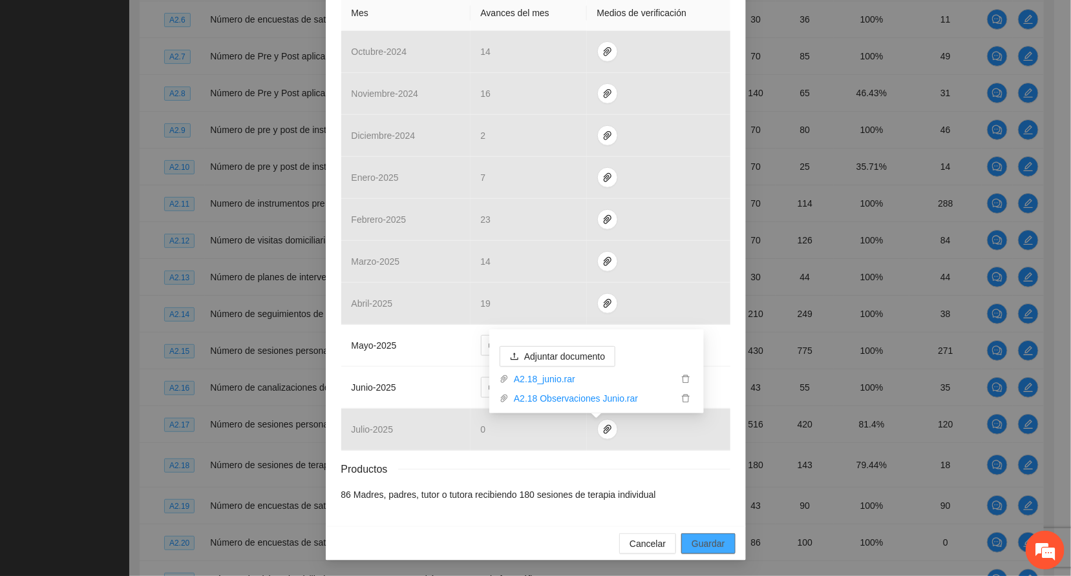
click at [694, 545] on span "Guardar" at bounding box center [707, 544] width 33 height 14
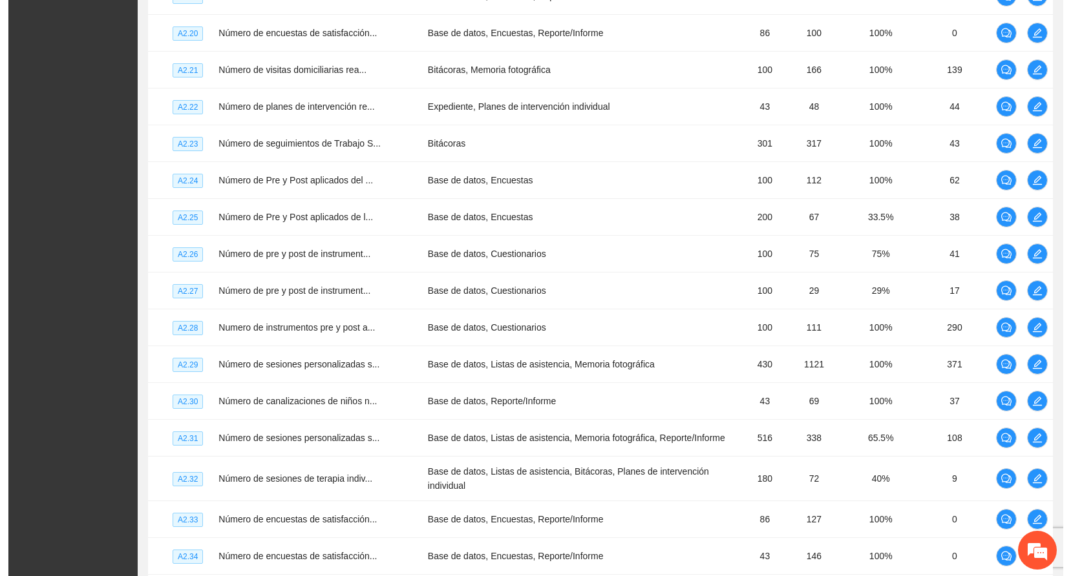
scroll to position [2776, 0]
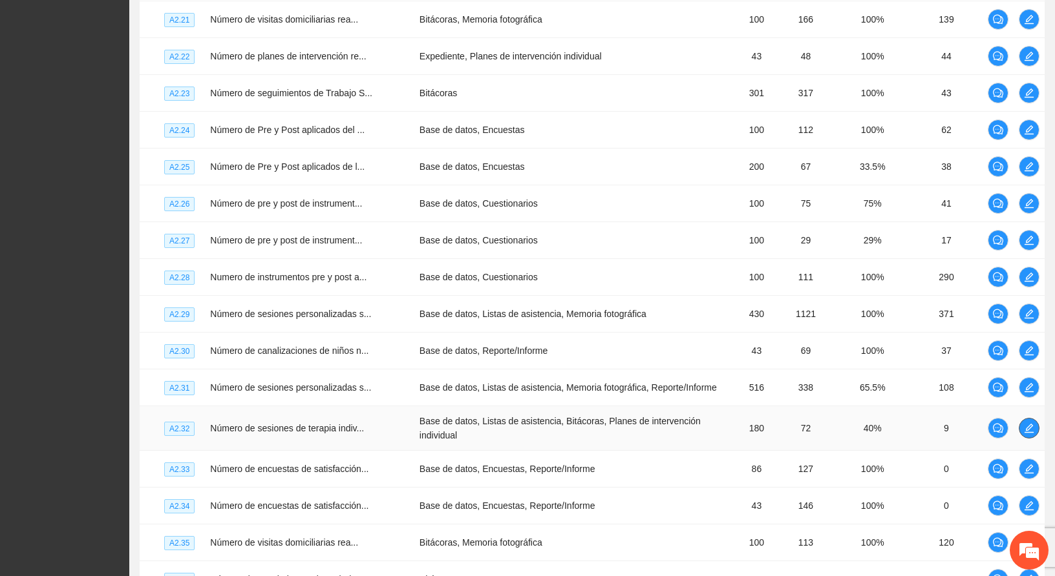
click at [1030, 423] on icon "edit" at bounding box center [1029, 428] width 10 height 10
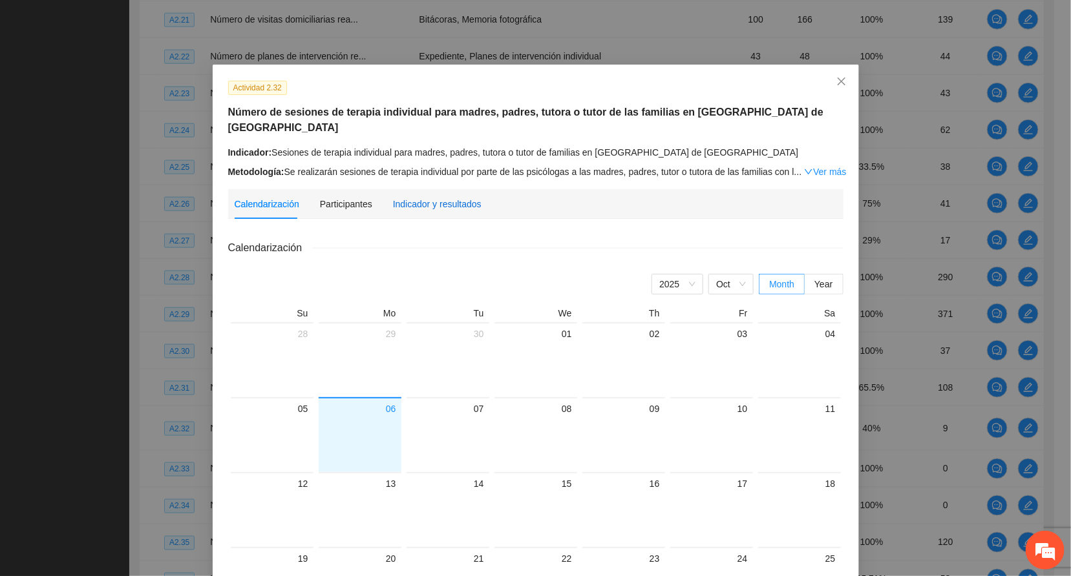
click at [440, 197] on div "Indicador y resultados" at bounding box center [437, 204] width 89 height 14
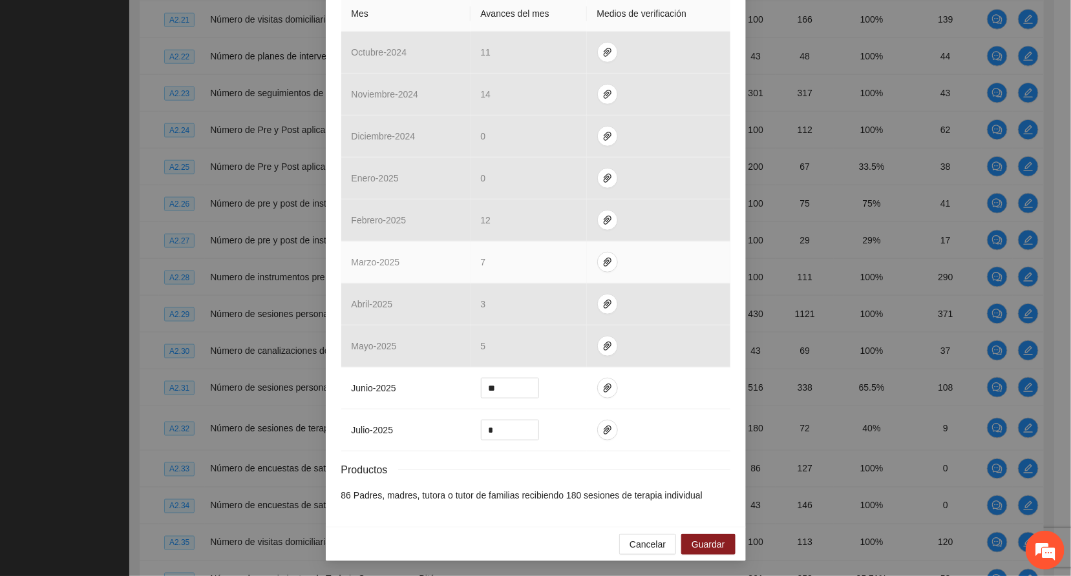
scroll to position [340, 0]
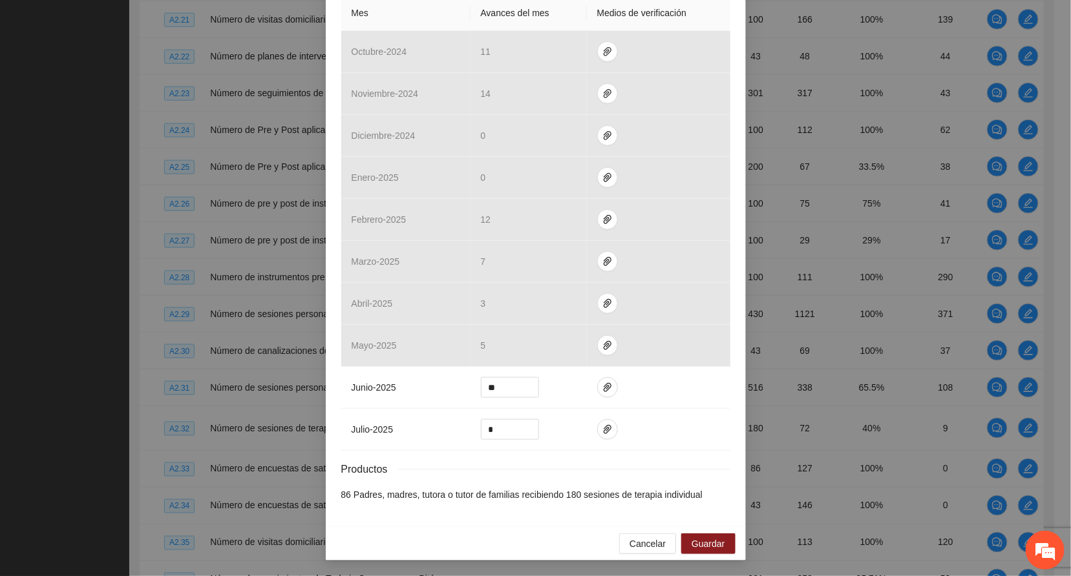
click at [727, 497] on div "Actividad 2.32 Número de sesiones de terapia individual para madres, padres, tu…" at bounding box center [536, 128] width 420 height 798
click at [602, 384] on icon "paper-clip" at bounding box center [607, 388] width 10 height 10
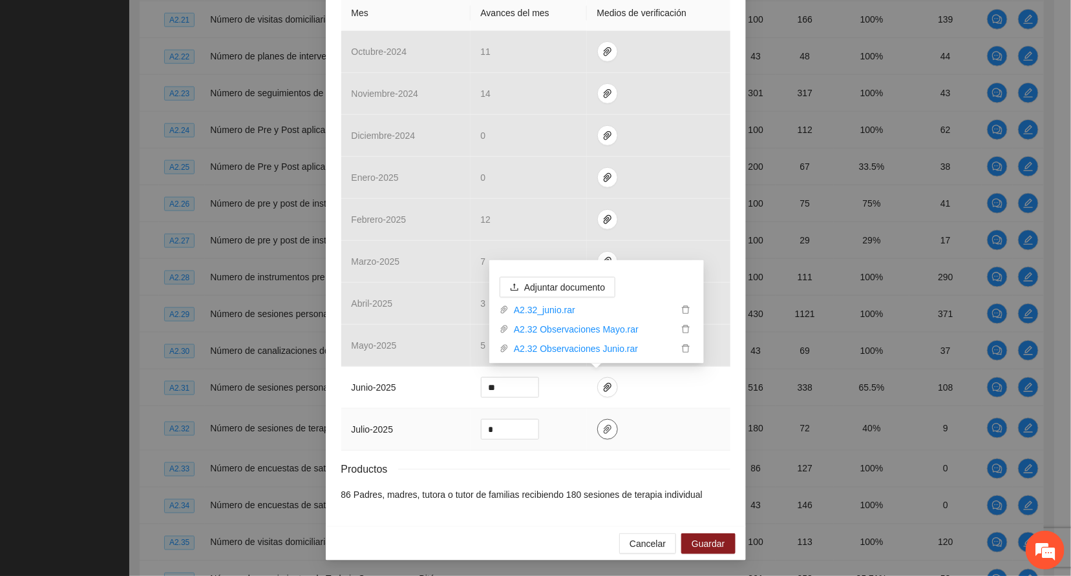
click at [604, 427] on icon "paper-clip" at bounding box center [608, 429] width 8 height 9
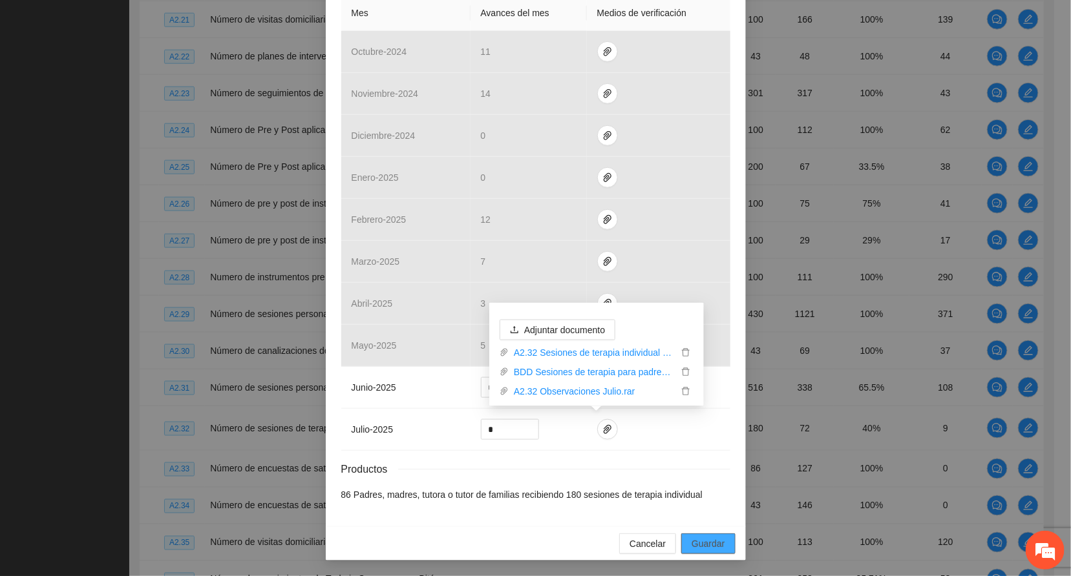
click at [698, 551] on span "Guardar" at bounding box center [707, 544] width 33 height 14
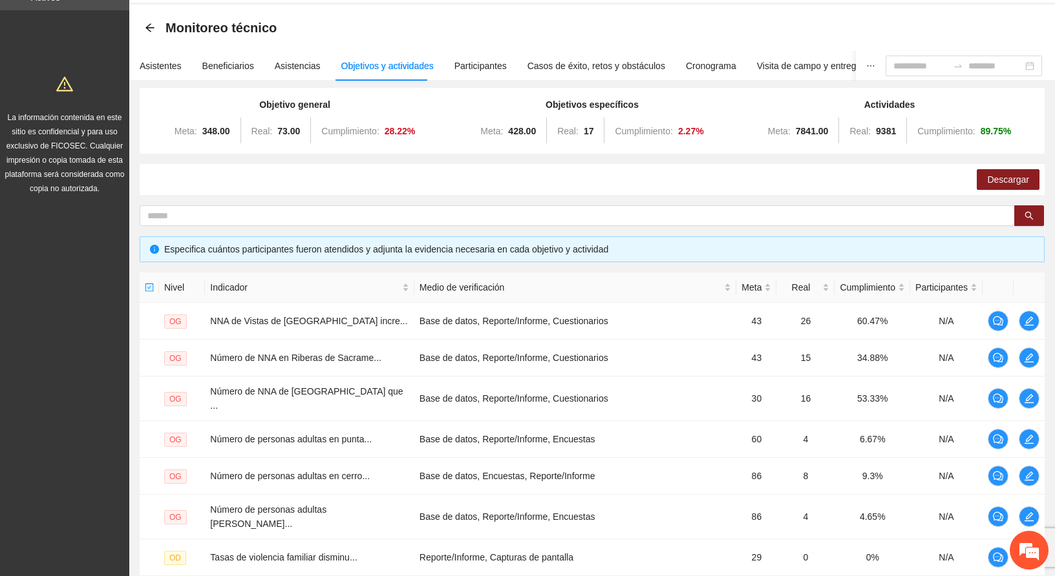
scroll to position [0, 0]
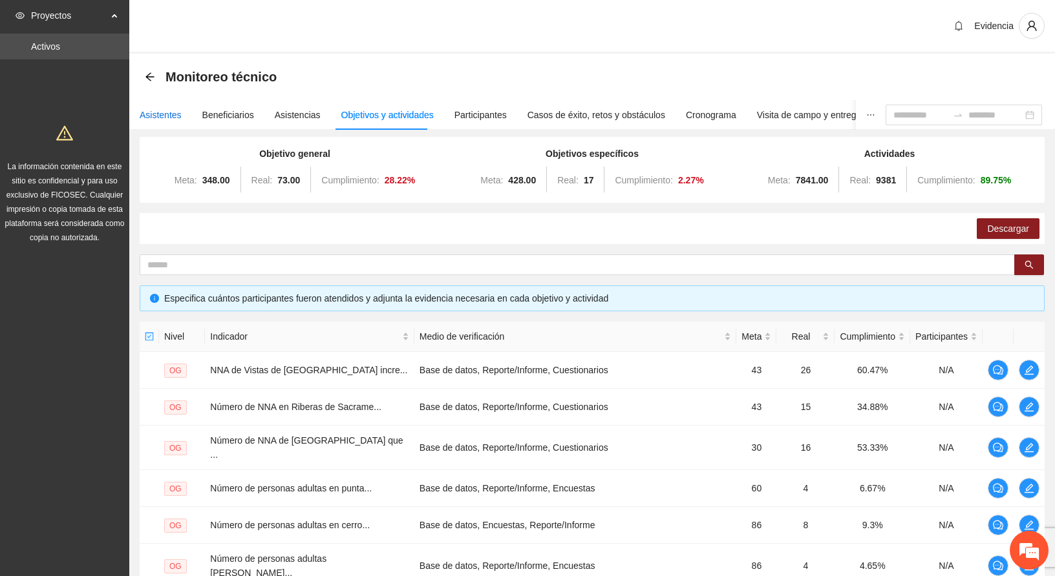
click at [157, 111] on div "Asistentes" at bounding box center [161, 115] width 42 height 14
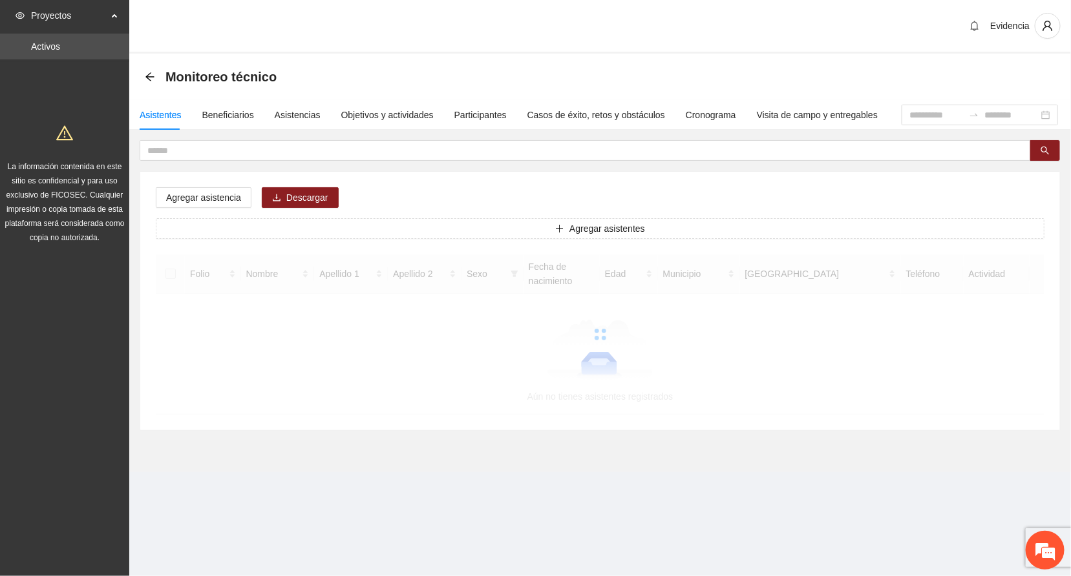
click at [59, 347] on div "Proyectos Activos La información contenida en este sitio es confidencial y para…" at bounding box center [64, 288] width 129 height 576
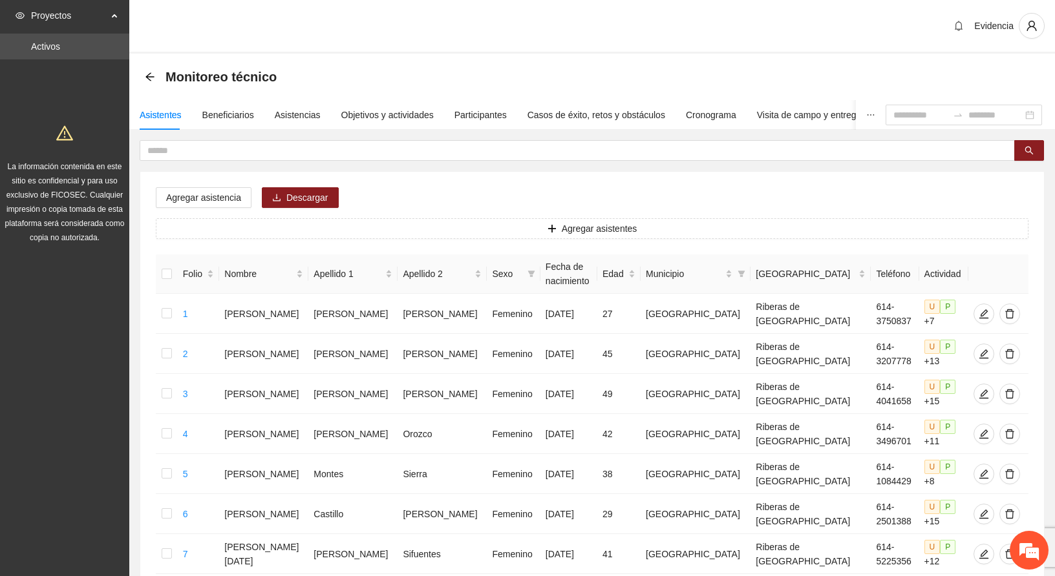
click at [607, 30] on div "Evidencia" at bounding box center [591, 27] width 925 height 54
click at [621, 25] on div "Evidencia" at bounding box center [591, 27] width 925 height 54
click at [622, 25] on div "Evidencia" at bounding box center [591, 27] width 925 height 54
click at [501, 47] on div "Evidencia" at bounding box center [591, 27] width 925 height 54
click at [556, 26] on div "Evidencia" at bounding box center [591, 27] width 925 height 54
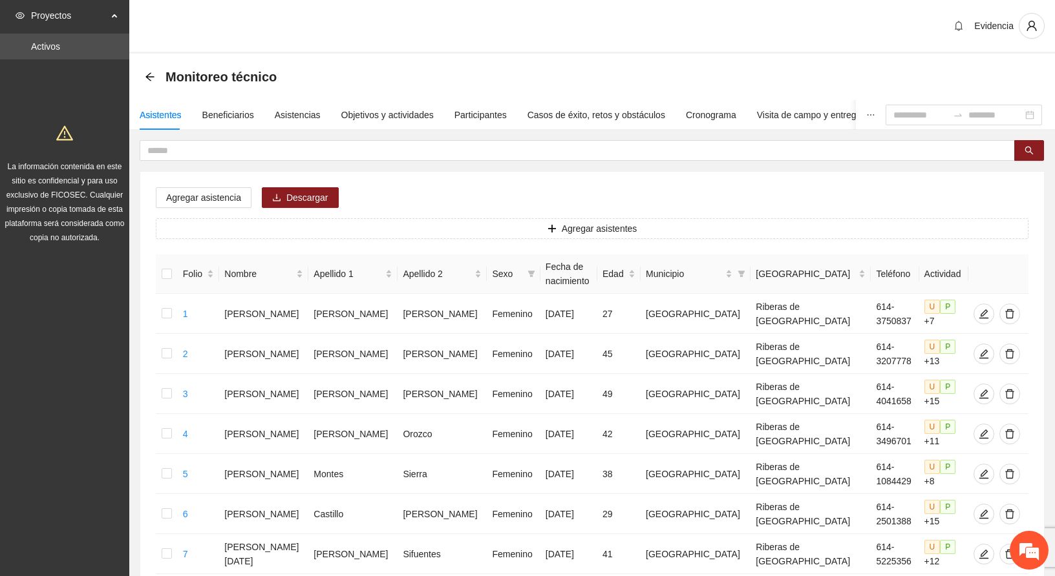
click at [533, 21] on div "Evidencia" at bounding box center [591, 27] width 925 height 54
click at [405, 117] on div "Objetivos y actividades" at bounding box center [387, 115] width 92 height 14
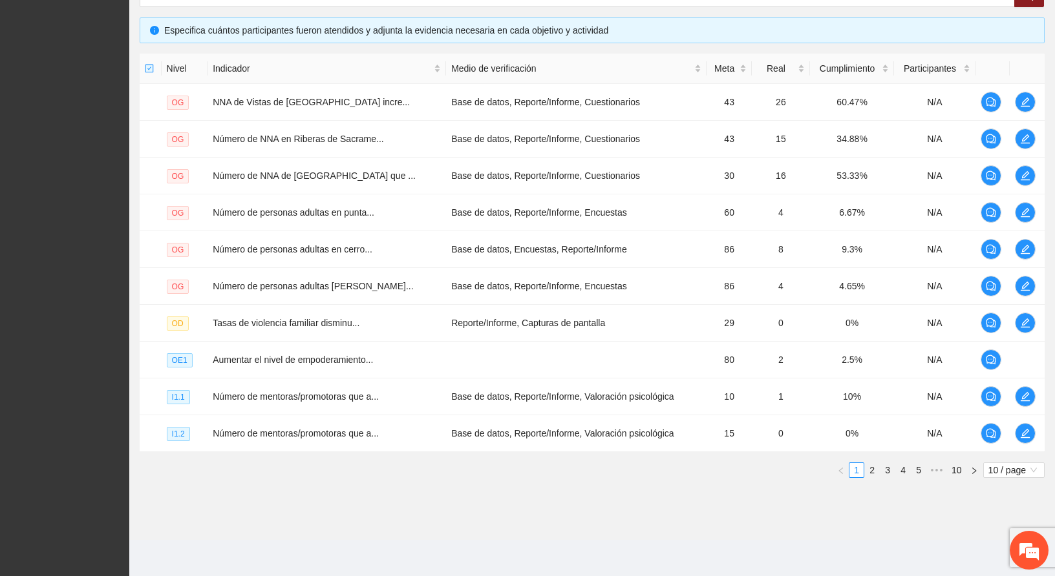
scroll to position [272, 0]
click at [1002, 473] on span "10 / page" at bounding box center [1013, 470] width 51 height 14
click at [1001, 559] on div "100 / page" at bounding box center [1014, 556] width 47 height 14
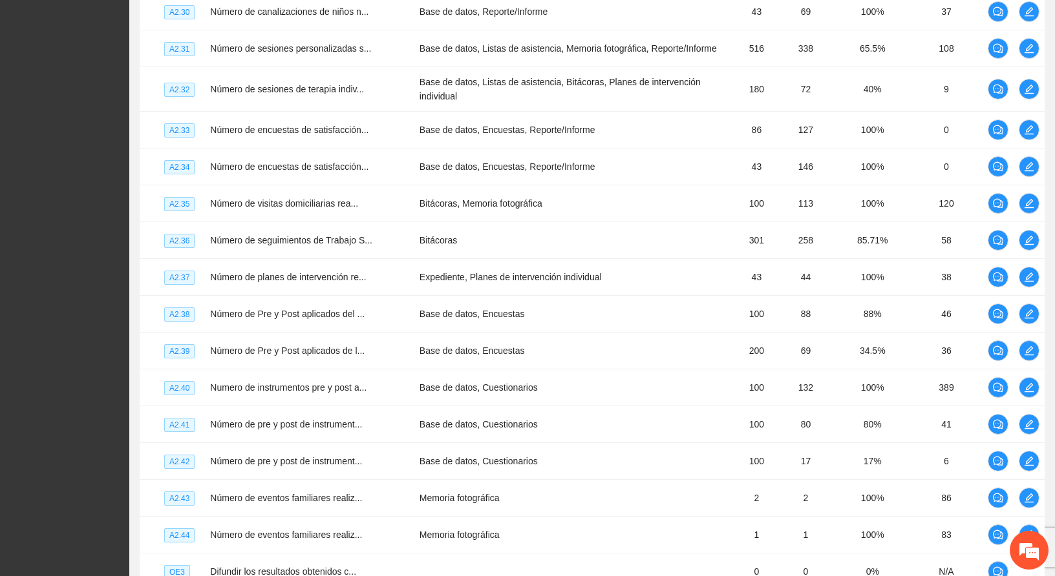
scroll to position [3123, 0]
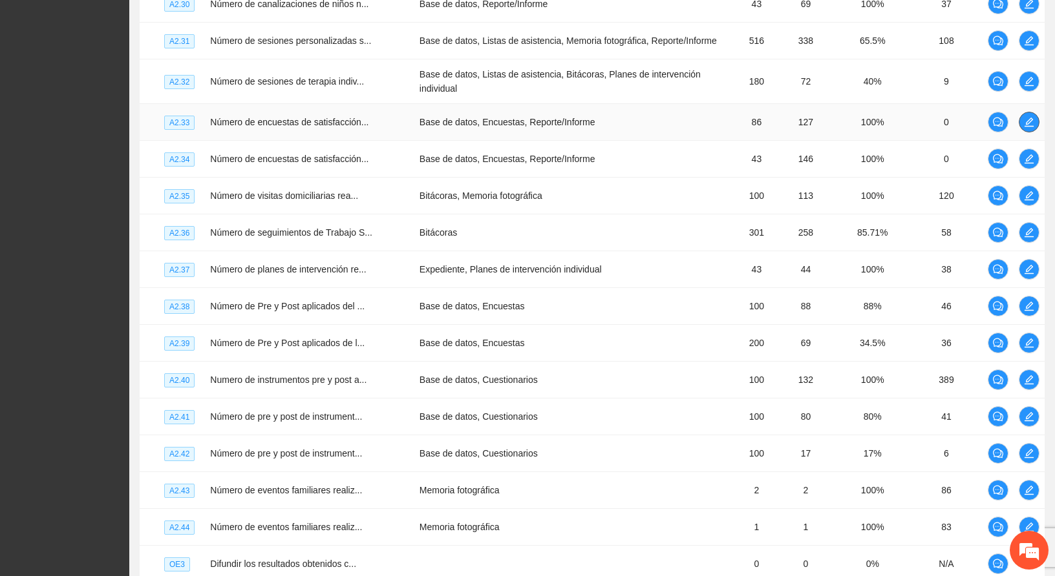
click at [1025, 117] on icon "edit" at bounding box center [1029, 122] width 10 height 10
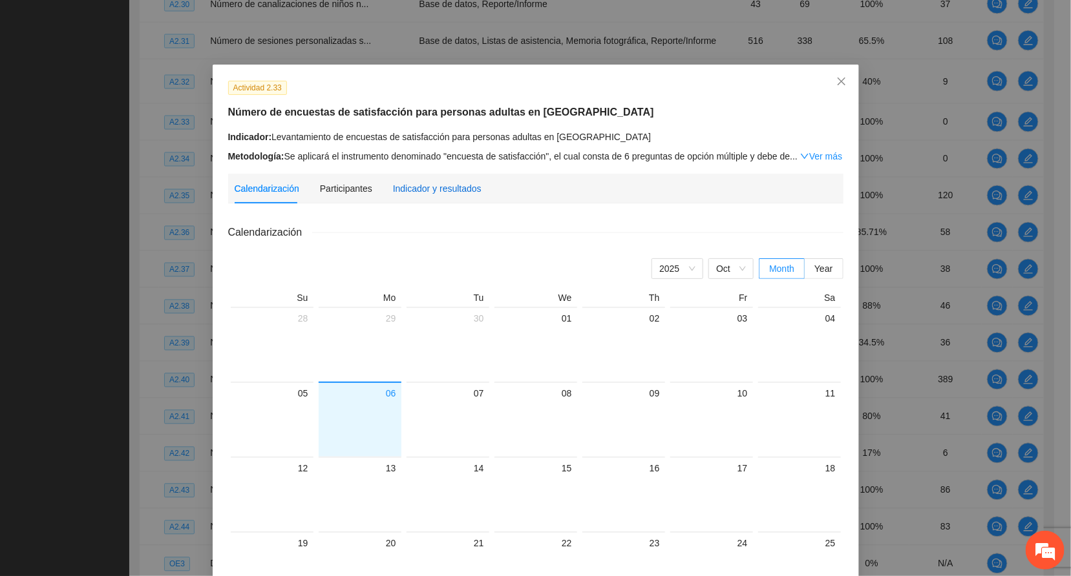
click at [417, 186] on div "Indicador y resultados" at bounding box center [437, 189] width 89 height 14
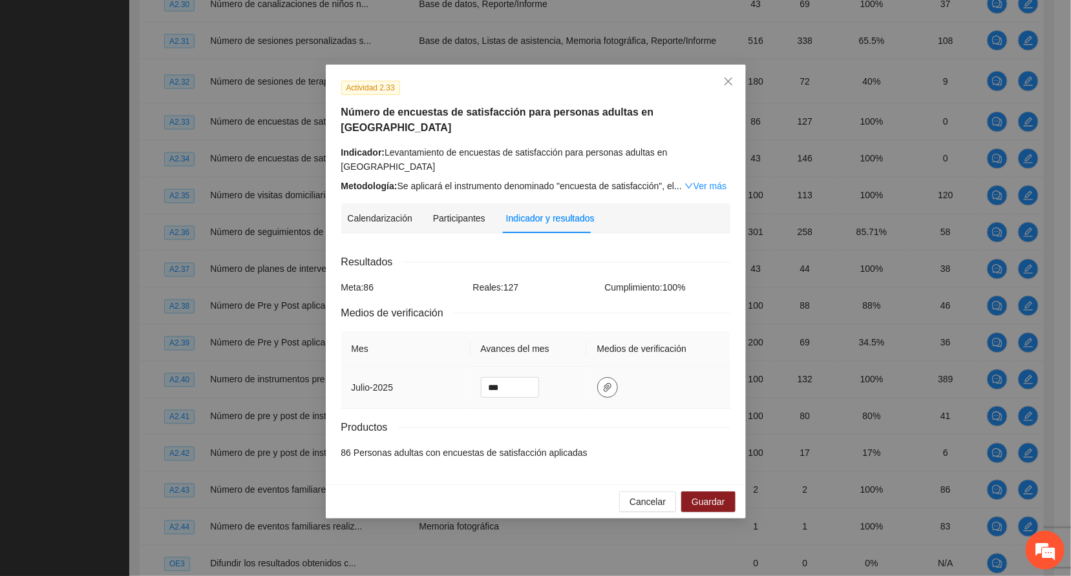
click at [607, 384] on icon "paper-clip" at bounding box center [608, 387] width 8 height 9
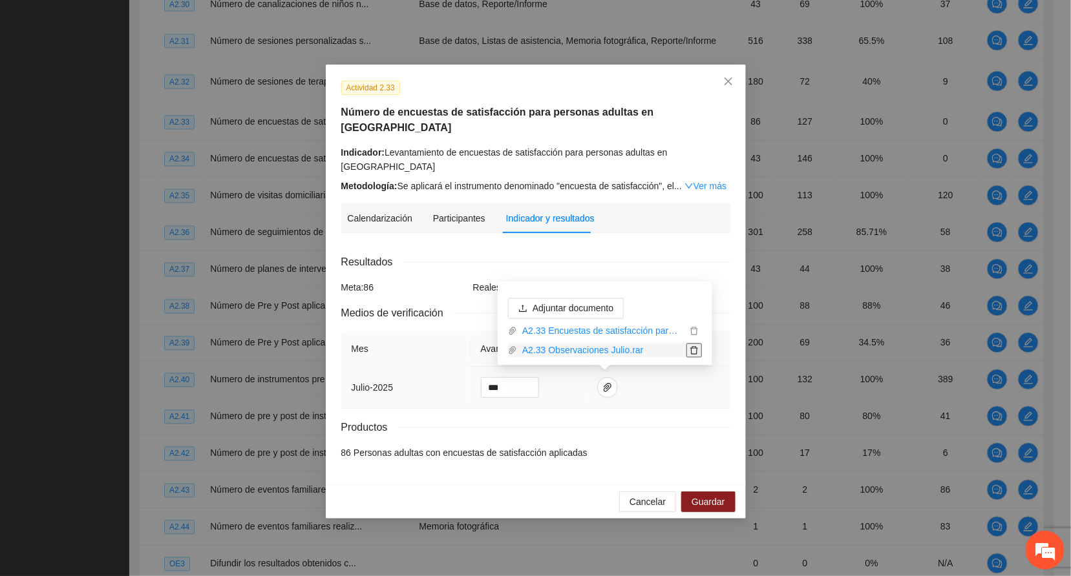
click at [694, 349] on icon "delete" at bounding box center [694, 351] width 8 height 8
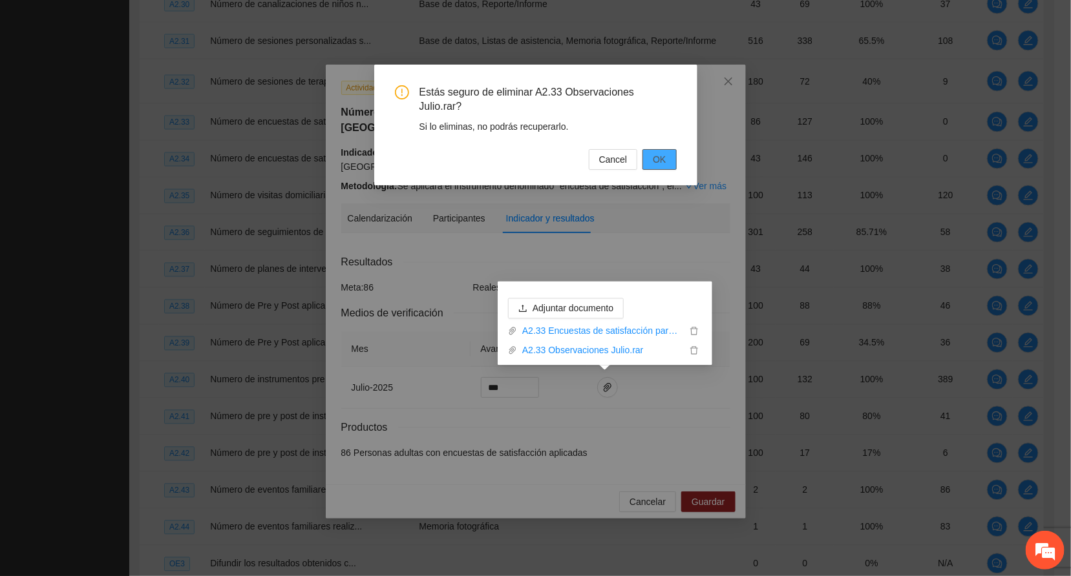
click at [673, 153] on button "OK" at bounding box center [659, 159] width 34 height 21
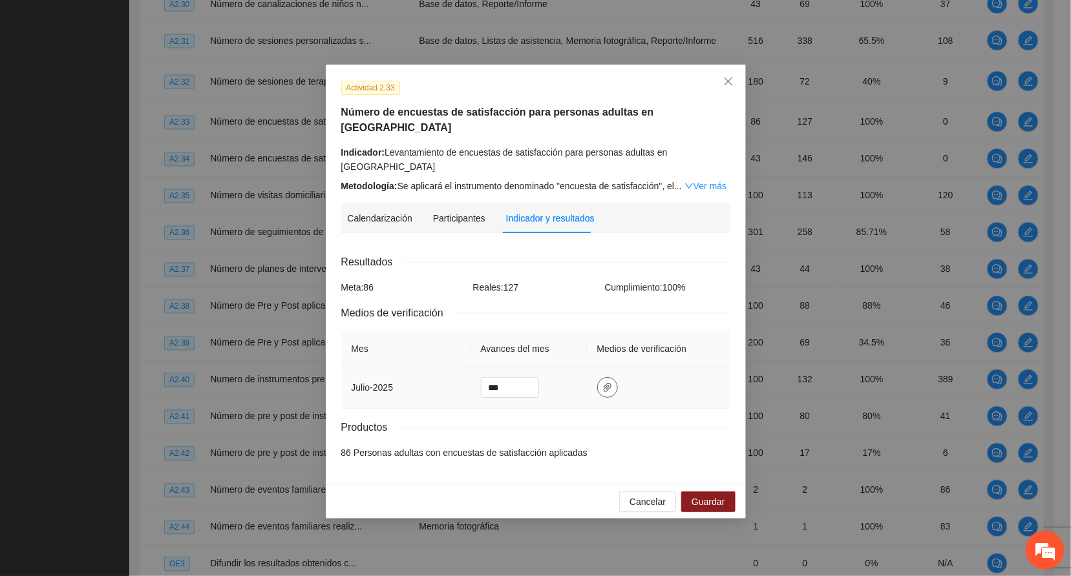
click at [605, 390] on icon "paper-clip" at bounding box center [608, 387] width 8 height 9
click at [709, 506] on span "Guardar" at bounding box center [707, 502] width 33 height 14
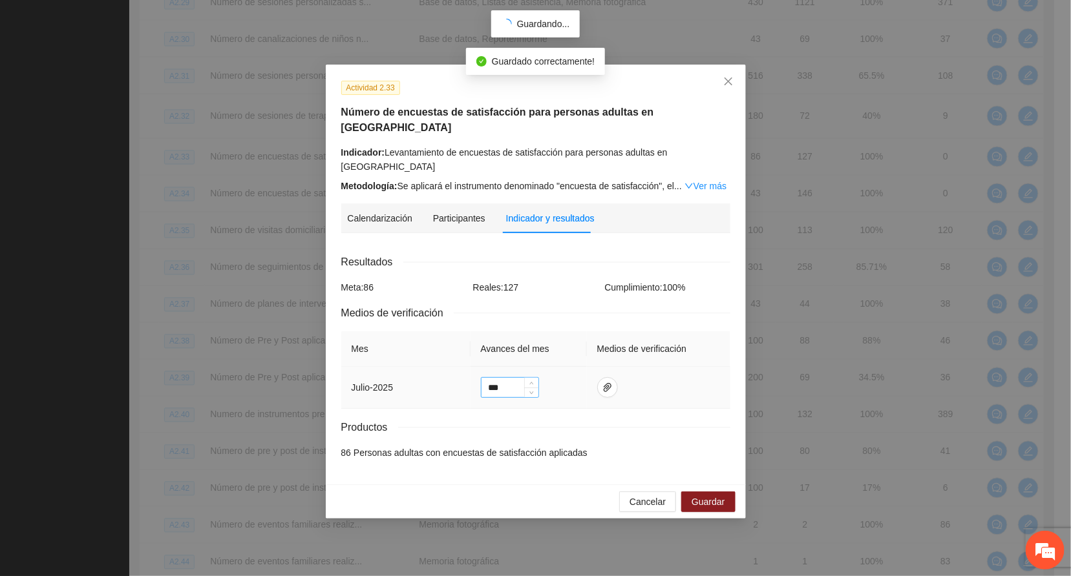
click at [501, 386] on input "***" at bounding box center [509, 387] width 57 height 19
click at [503, 384] on input "***" at bounding box center [509, 387] width 57 height 19
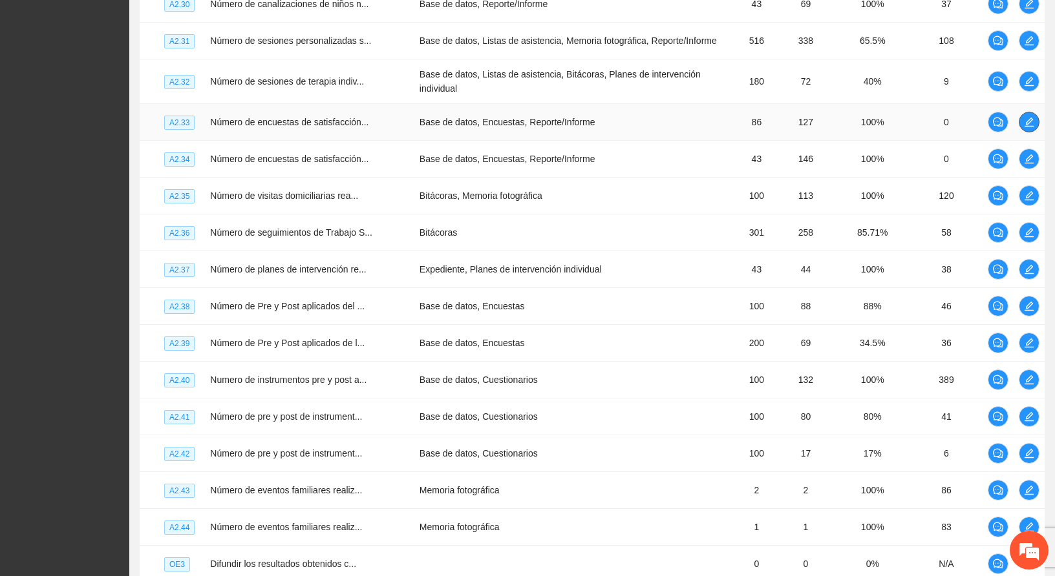
click at [1028, 117] on icon "edit" at bounding box center [1029, 122] width 10 height 10
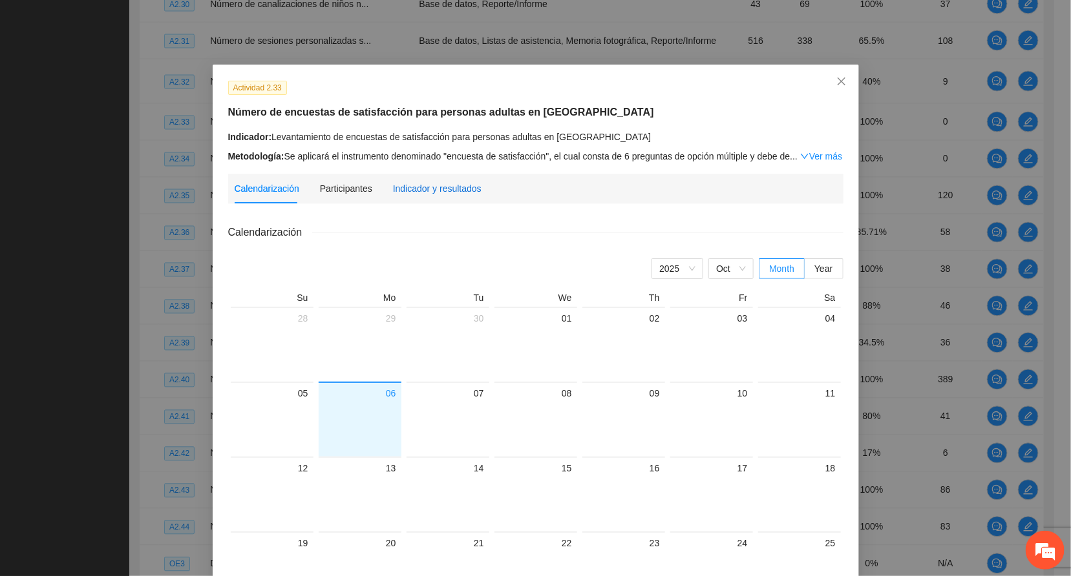
click at [423, 187] on div "Indicador y resultados" at bounding box center [437, 189] width 89 height 14
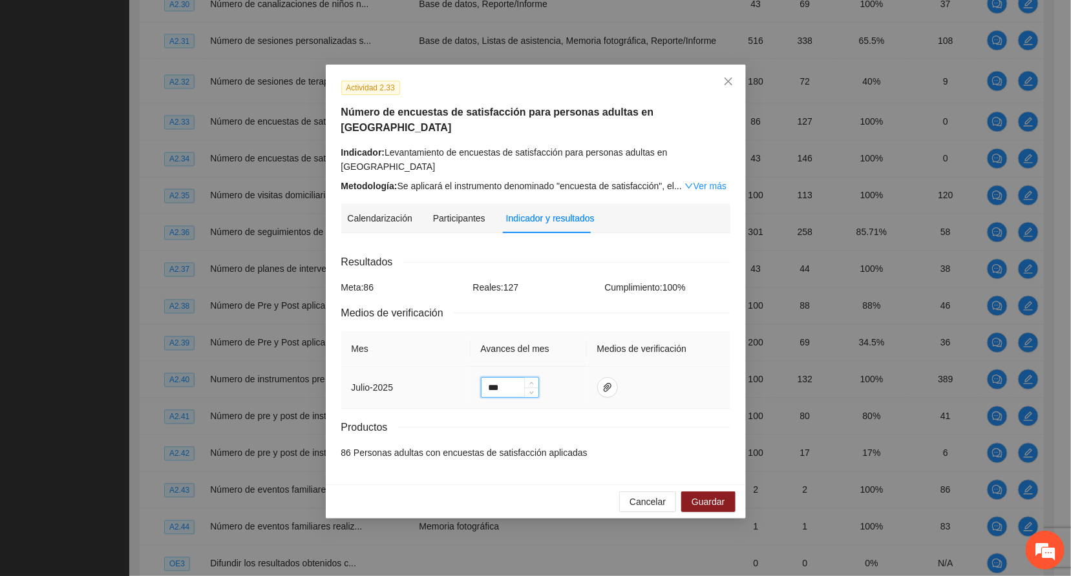
drag, startPoint x: 520, startPoint y: 388, endPoint x: 470, endPoint y: 388, distance: 50.4
click at [470, 388] on td "***" at bounding box center [528, 388] width 116 height 42
type input "***"
click at [706, 494] on button "Guardar" at bounding box center [708, 502] width 54 height 21
